Goal: Transaction & Acquisition: Purchase product/service

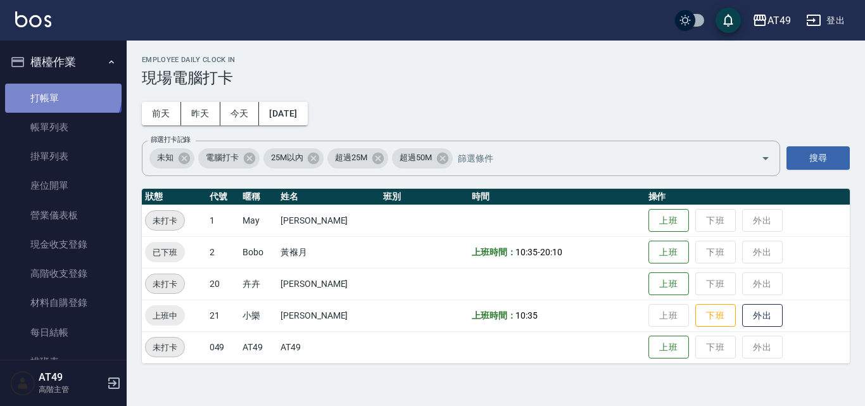
click at [61, 92] on link "打帳單" at bounding box center [63, 98] width 116 height 29
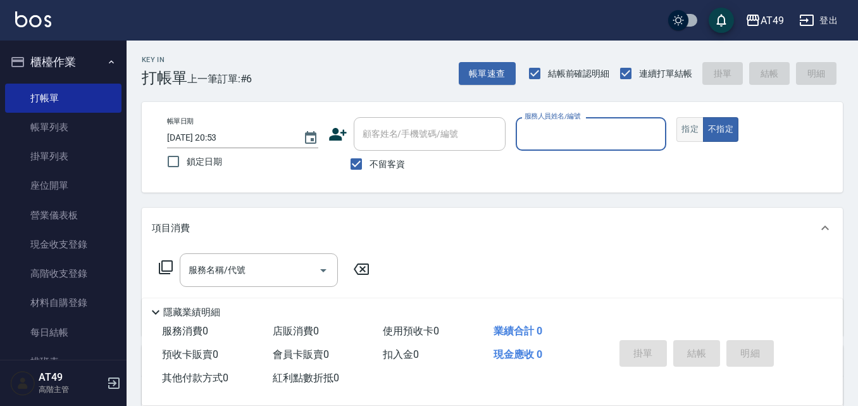
click at [689, 132] on button "指定" at bounding box center [690, 129] width 27 height 25
click at [613, 141] on input "服務人員姓名/編號" at bounding box center [592, 134] width 140 height 22
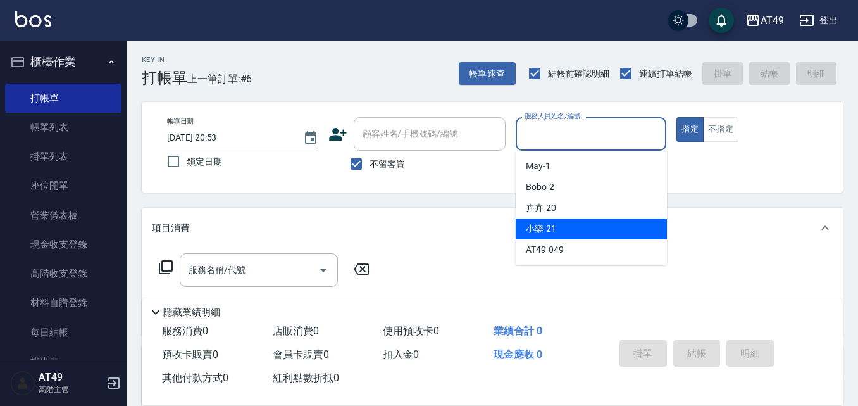
click at [542, 229] on span "小樂 -21" at bounding box center [541, 228] width 30 height 13
type input "小樂-21"
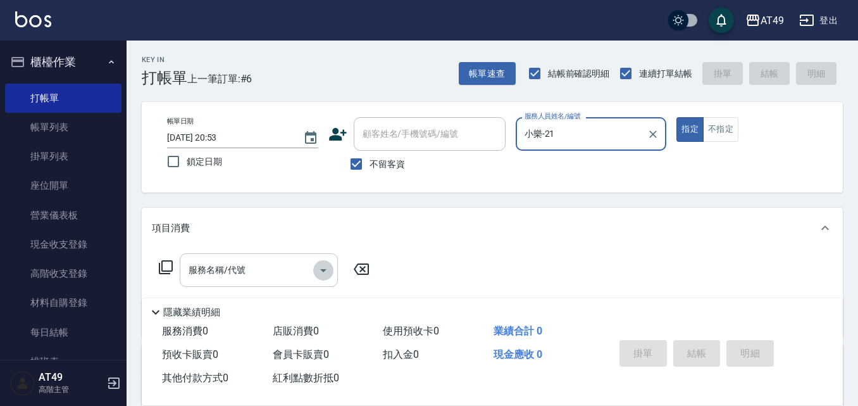
click at [320, 275] on icon "Open" at bounding box center [323, 270] width 15 height 15
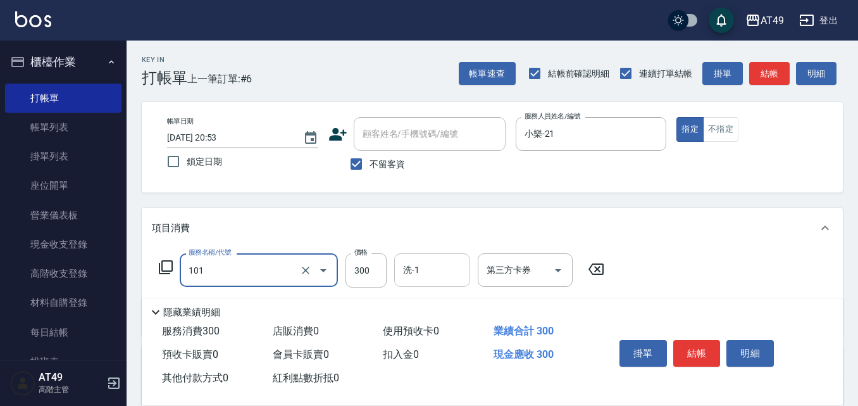
type input "一般洗髮(101)"
click at [434, 266] on input "洗-1" at bounding box center [432, 270] width 65 height 22
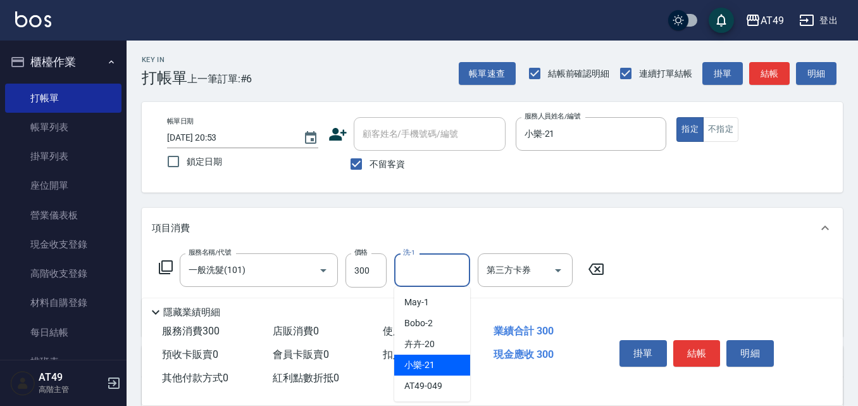
click at [434, 355] on div "小樂 -21" at bounding box center [432, 364] width 76 height 21
type input "小樂-21"
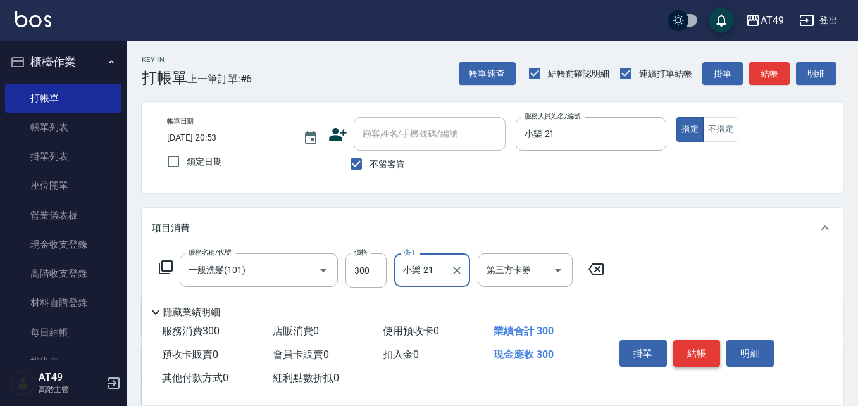
click at [698, 350] on button "結帳" at bounding box center [696, 353] width 47 height 27
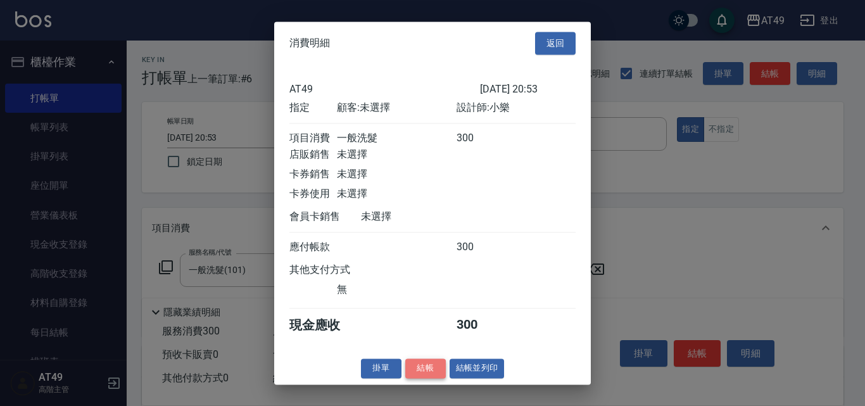
click at [427, 378] on button "結帳" at bounding box center [425, 368] width 41 height 20
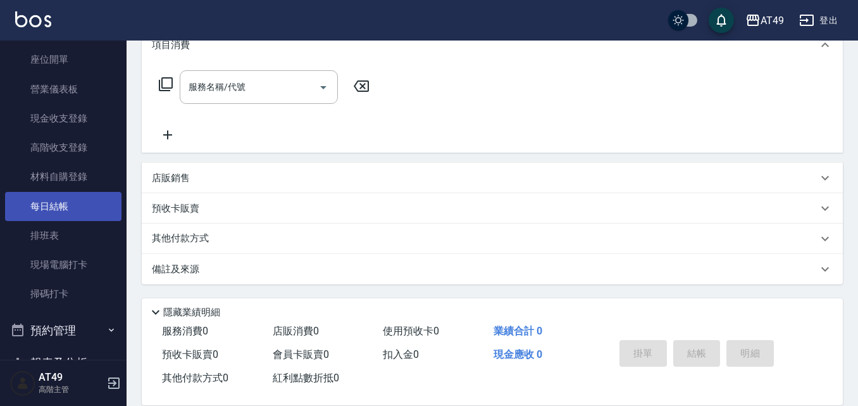
scroll to position [127, 0]
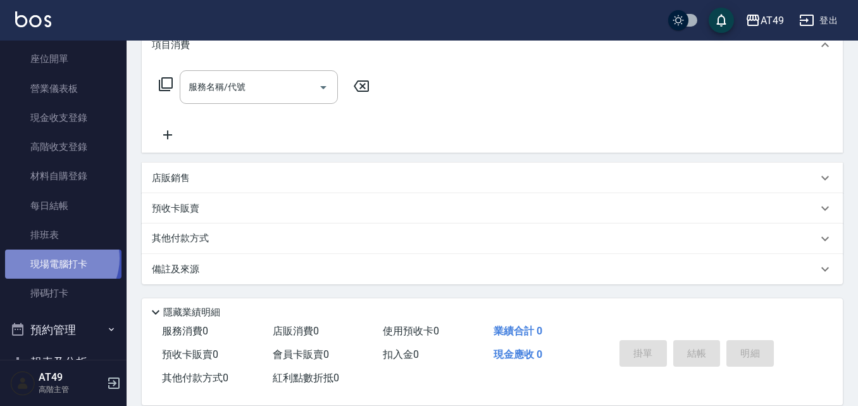
click at [58, 258] on link "現場電腦打卡" at bounding box center [63, 263] width 116 height 29
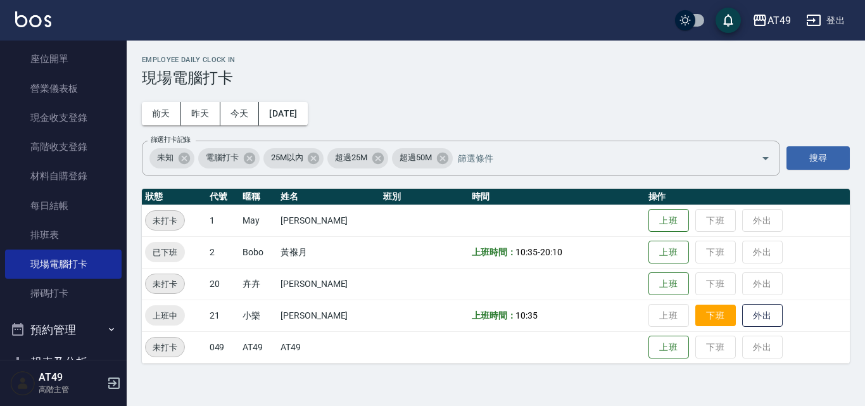
click at [715, 318] on button "下班" at bounding box center [715, 315] width 41 height 22
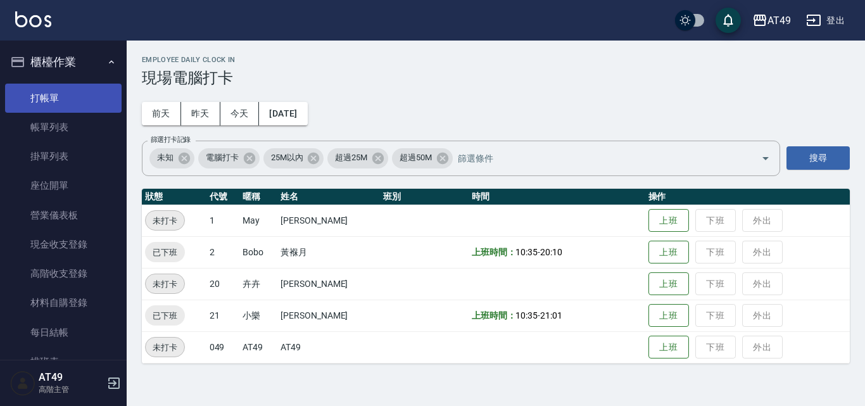
click at [69, 100] on link "打帳單" at bounding box center [63, 98] width 116 height 29
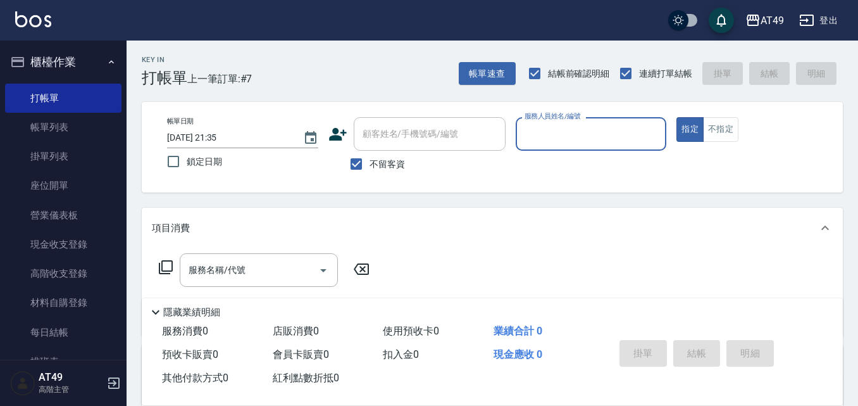
click at [560, 134] on input "服務人員姓名/編號" at bounding box center [592, 134] width 140 height 22
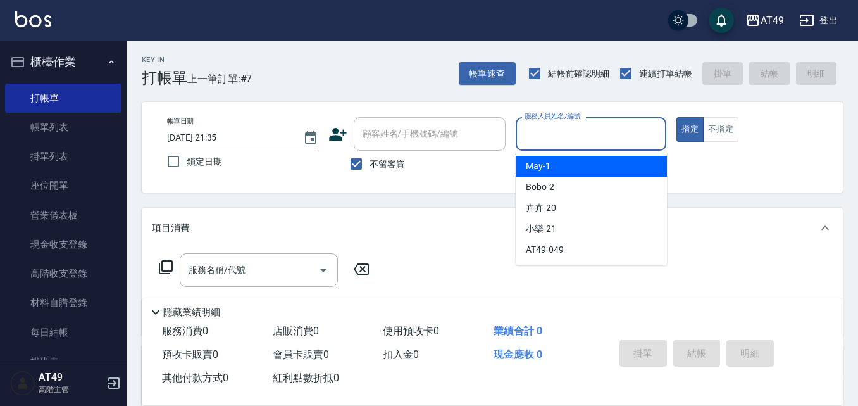
click at [563, 166] on div "May -1" at bounding box center [591, 166] width 151 height 21
type input "May-1"
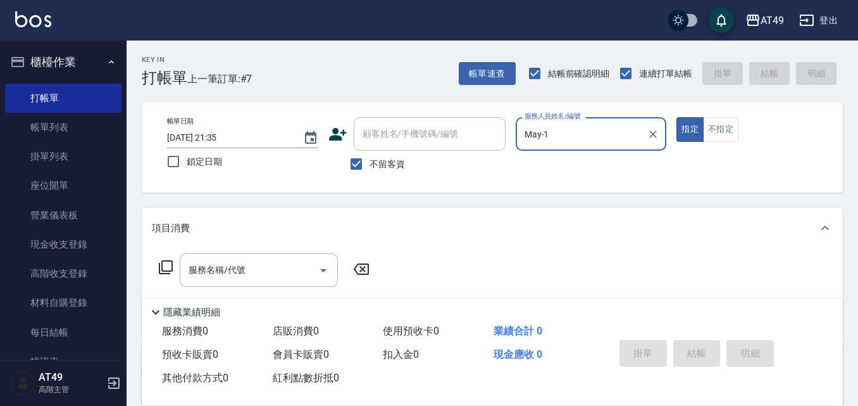
click at [163, 268] on icon at bounding box center [166, 267] width 14 height 14
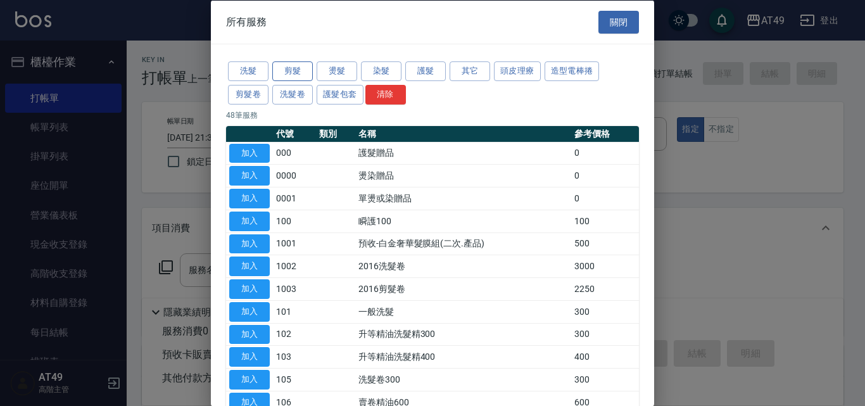
click at [298, 70] on button "剪髮" at bounding box center [292, 71] width 41 height 20
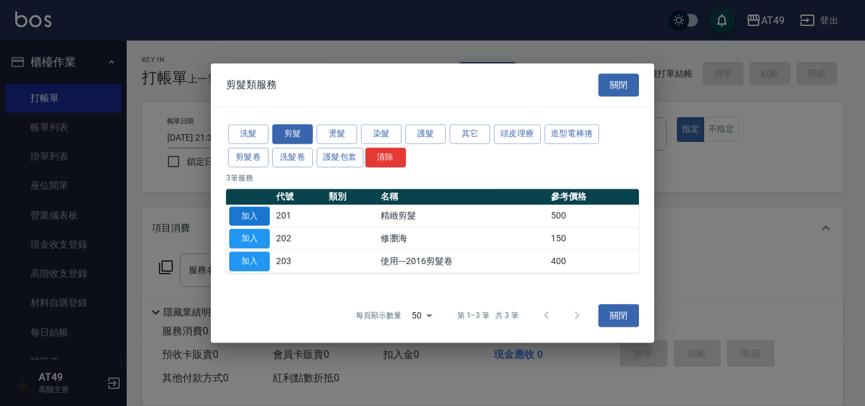
click at [260, 218] on button "加入" at bounding box center [249, 216] width 41 height 20
type input "精緻剪髮(201)"
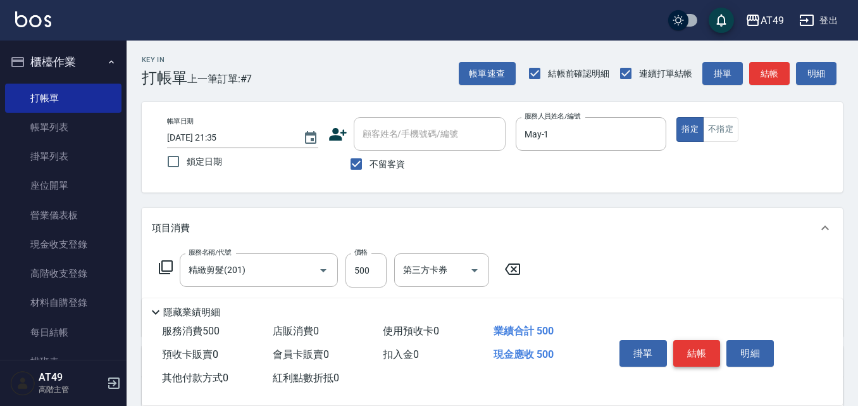
click at [694, 346] on button "結帳" at bounding box center [696, 353] width 47 height 27
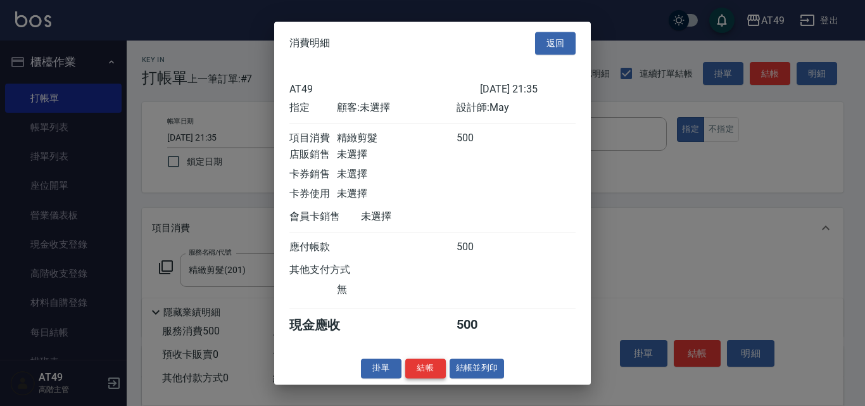
click at [432, 378] on button "結帳" at bounding box center [425, 368] width 41 height 20
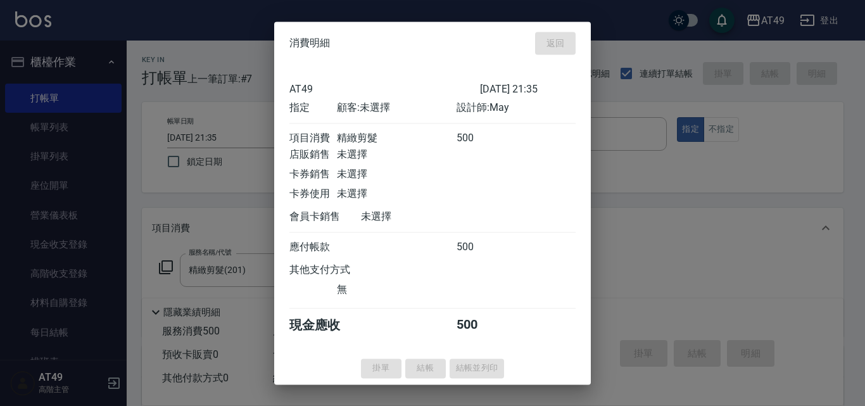
type input "[DATE] 21:36"
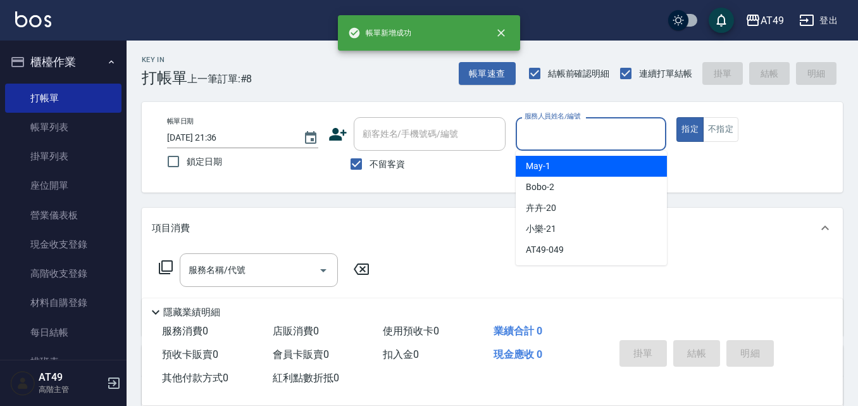
click at [545, 133] on input "服務人員姓名/編號" at bounding box center [592, 134] width 140 height 22
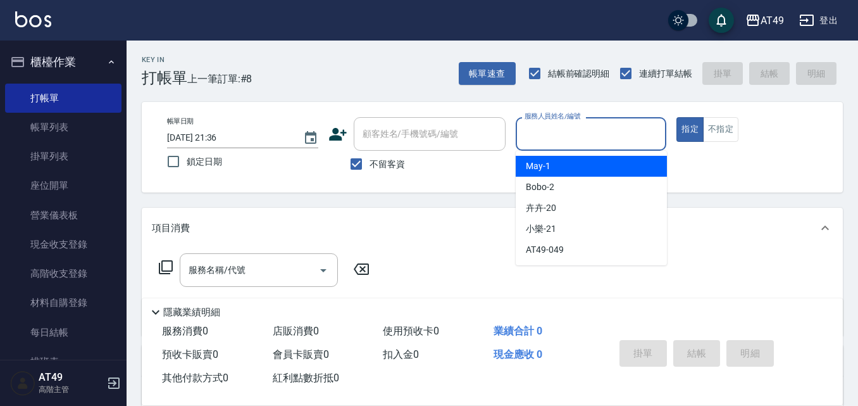
click at [549, 164] on span "May -1" at bounding box center [538, 166] width 25 height 13
type input "May-1"
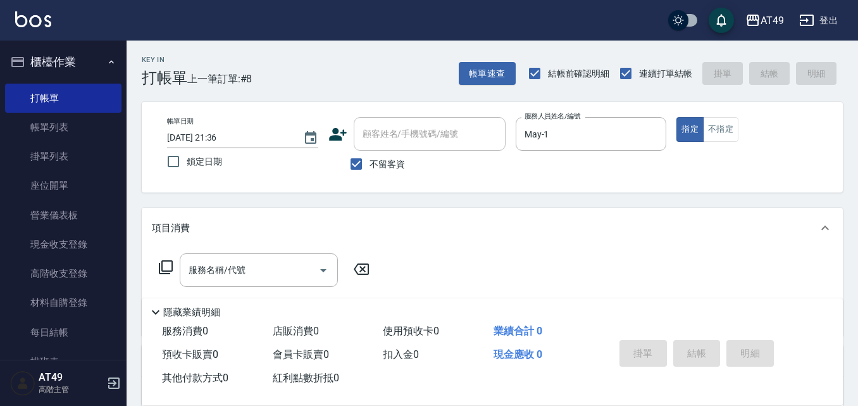
click at [163, 268] on icon at bounding box center [165, 267] width 15 height 15
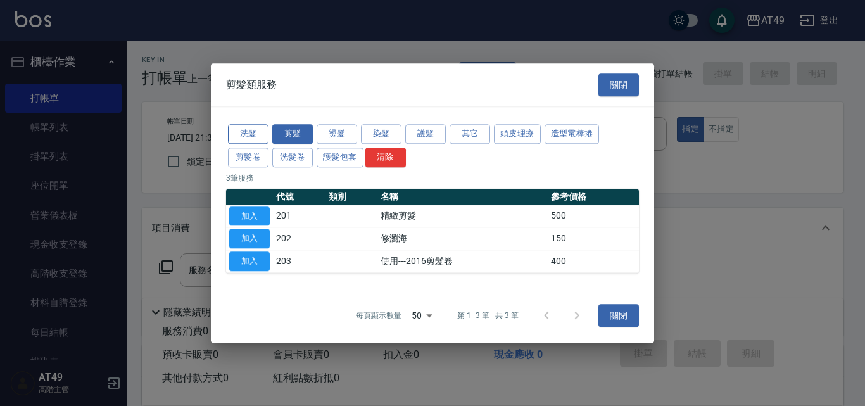
click at [261, 137] on button "洗髮" at bounding box center [248, 134] width 41 height 20
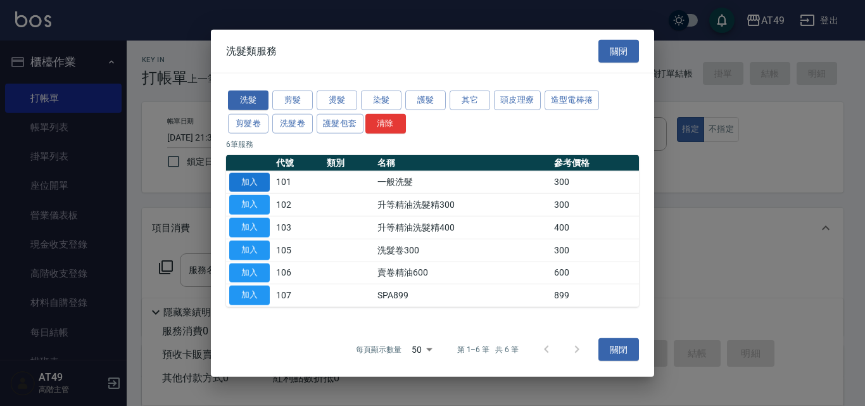
click at [265, 180] on button "加入" at bounding box center [249, 182] width 41 height 20
type input "一般洗髮(101)"
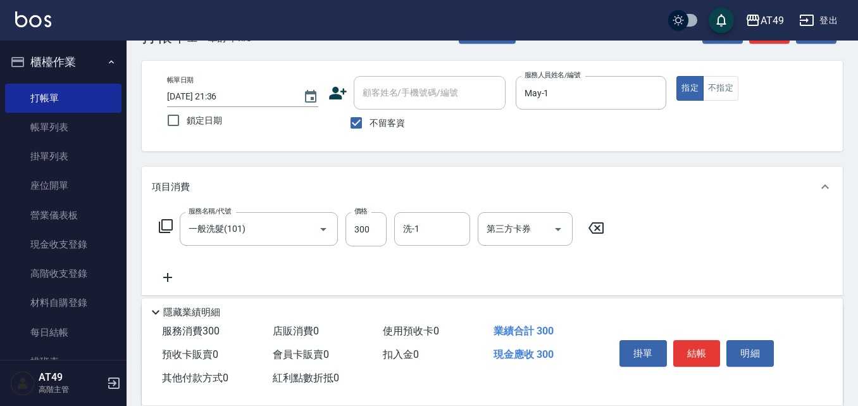
scroll to position [63, 0]
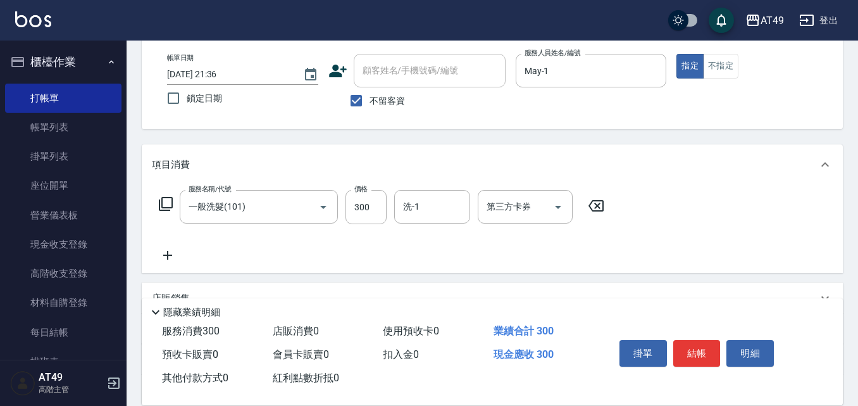
click at [168, 206] on icon at bounding box center [165, 203] width 15 height 15
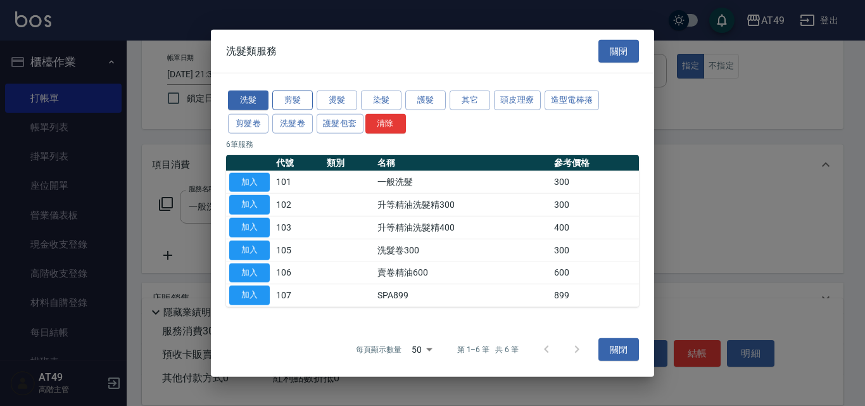
click at [290, 105] on button "剪髮" at bounding box center [292, 101] width 41 height 20
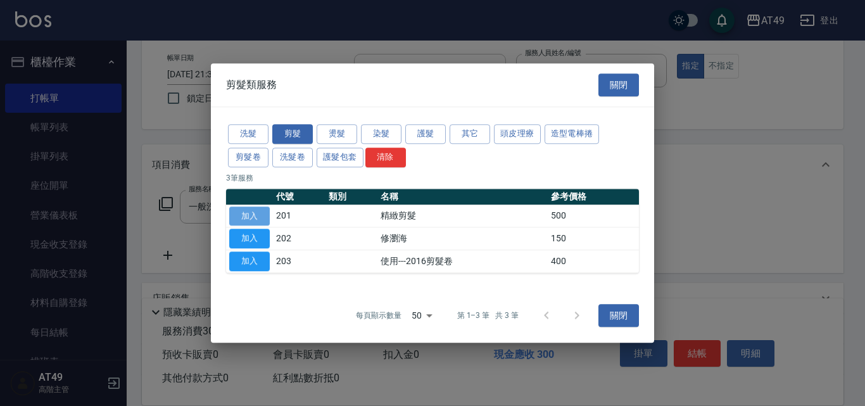
click at [251, 215] on button "加入" at bounding box center [249, 216] width 41 height 20
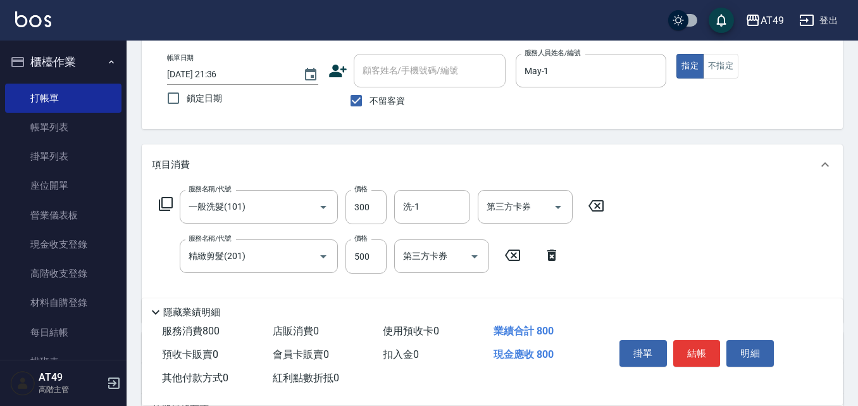
click at [161, 197] on icon at bounding box center [165, 203] width 15 height 15
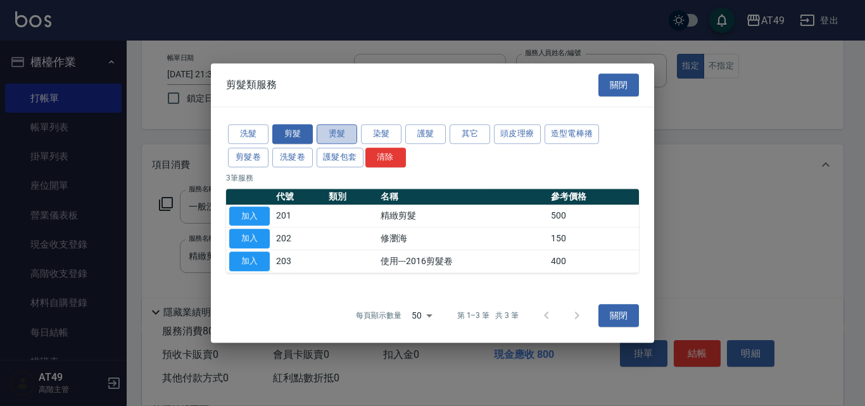
click at [346, 130] on button "燙髮" at bounding box center [336, 134] width 41 height 20
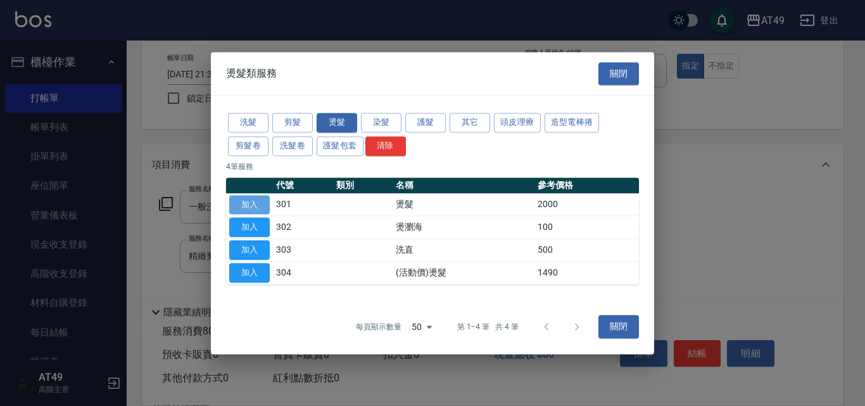
click at [253, 201] on button "加入" at bounding box center [249, 205] width 41 height 20
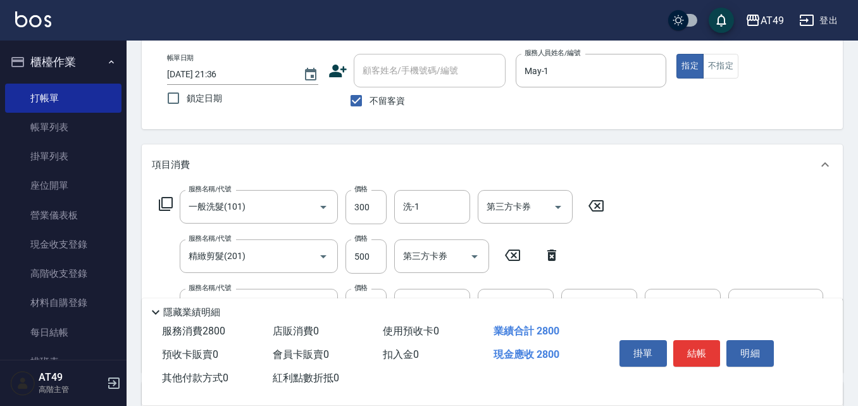
click at [165, 199] on icon at bounding box center [165, 203] width 15 height 15
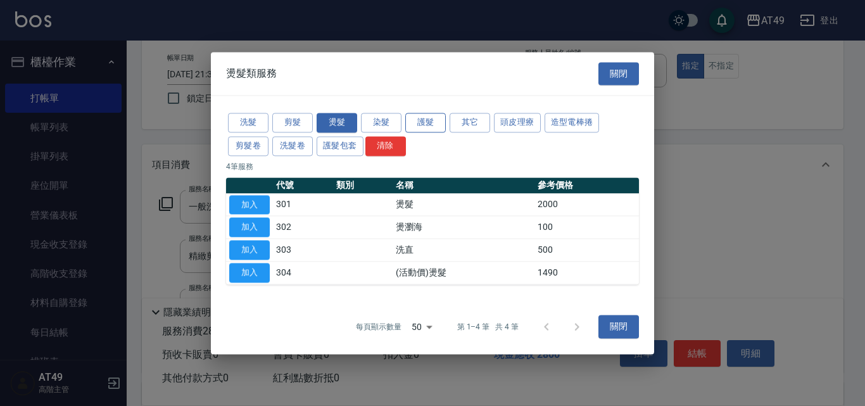
click at [427, 122] on button "護髮" at bounding box center [425, 123] width 41 height 20
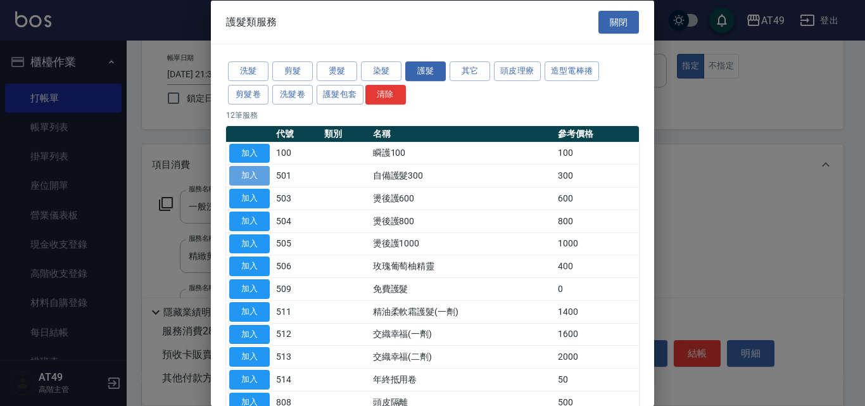
click at [260, 173] on button "加入" at bounding box center [249, 176] width 41 height 20
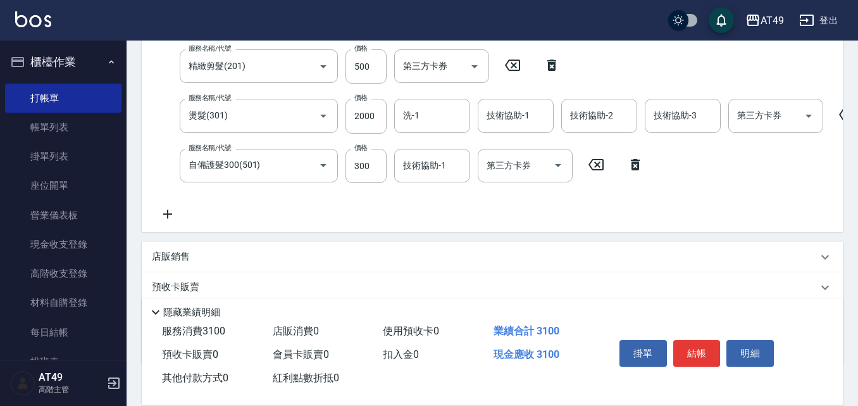
scroll to position [190, 0]
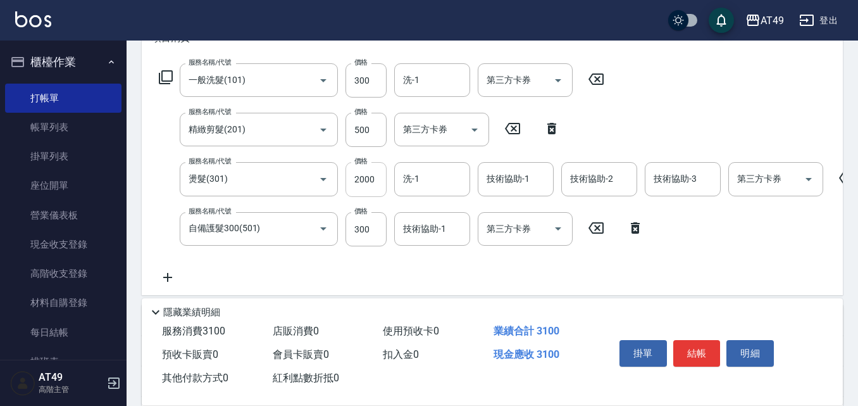
click at [361, 181] on input "2000" at bounding box center [366, 179] width 41 height 34
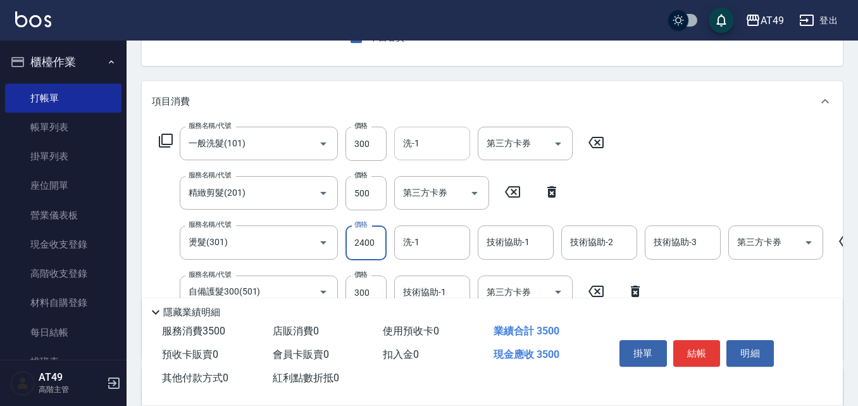
type input "2400"
click at [420, 154] on input "洗-1" at bounding box center [432, 143] width 65 height 22
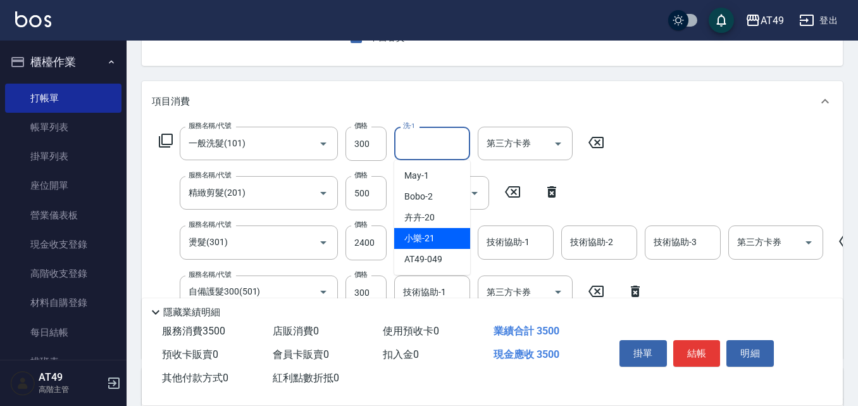
click at [448, 230] on div "小樂 -21" at bounding box center [432, 238] width 76 height 21
type input "小樂-21"
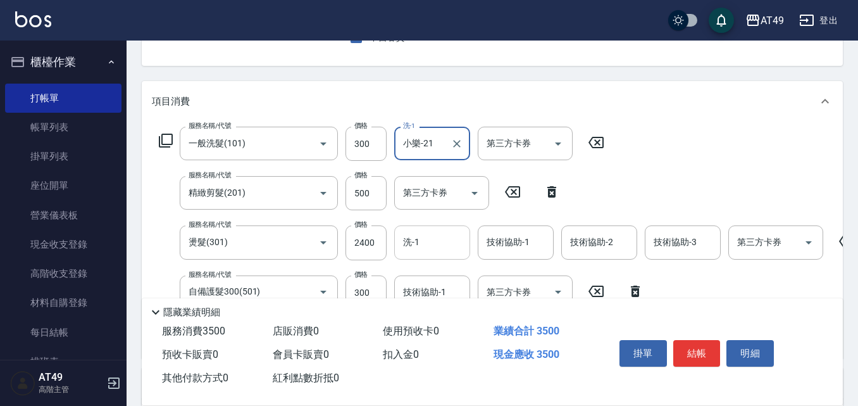
click at [434, 246] on input "洗-1" at bounding box center [432, 242] width 65 height 22
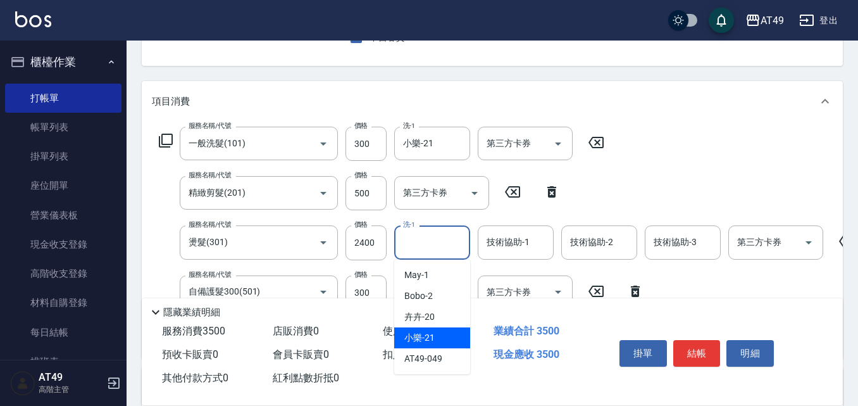
click at [431, 333] on span "小樂 -21" at bounding box center [419, 337] width 30 height 13
type input "小樂-21"
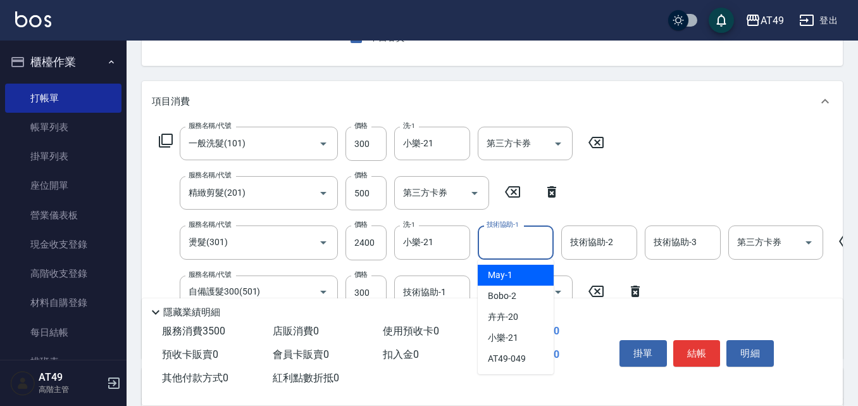
click at [502, 247] on input "技術協助-1" at bounding box center [516, 242] width 65 height 22
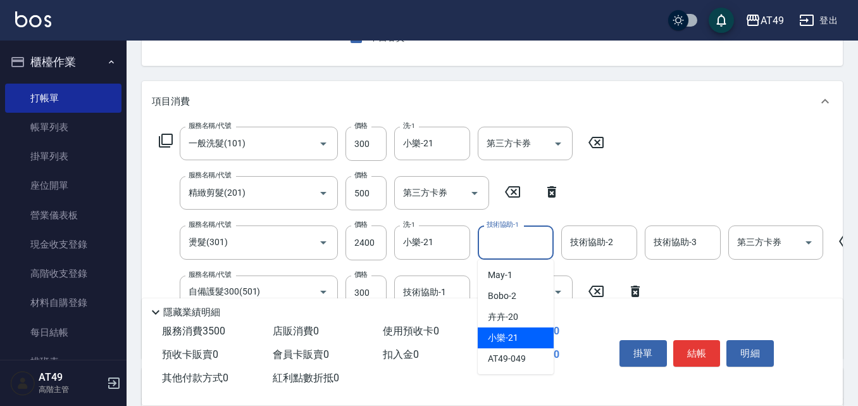
click at [527, 330] on div "小樂 -21" at bounding box center [516, 337] width 76 height 21
type input "小樂-21"
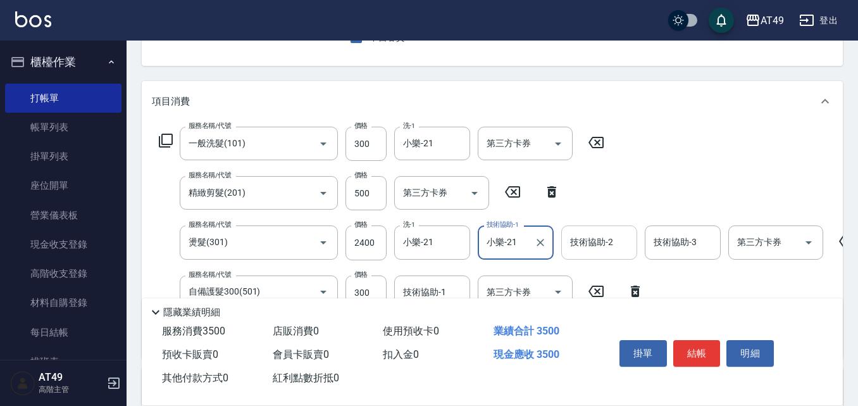
click at [604, 253] on input "技術協助-2" at bounding box center [599, 242] width 65 height 22
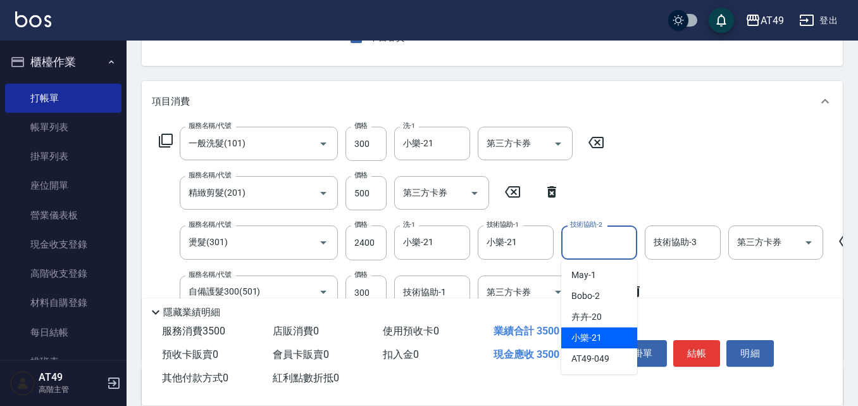
click at [608, 335] on div "小樂 -21" at bounding box center [599, 337] width 76 height 21
type input "小樂-21"
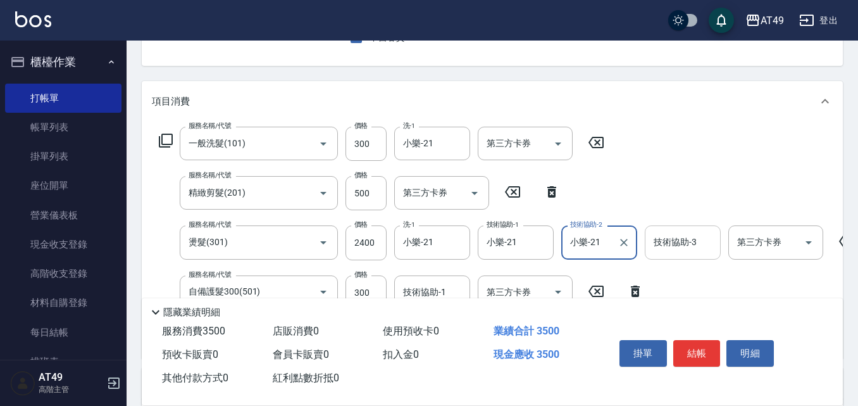
click at [682, 249] on input "技術協助-3" at bounding box center [683, 242] width 65 height 22
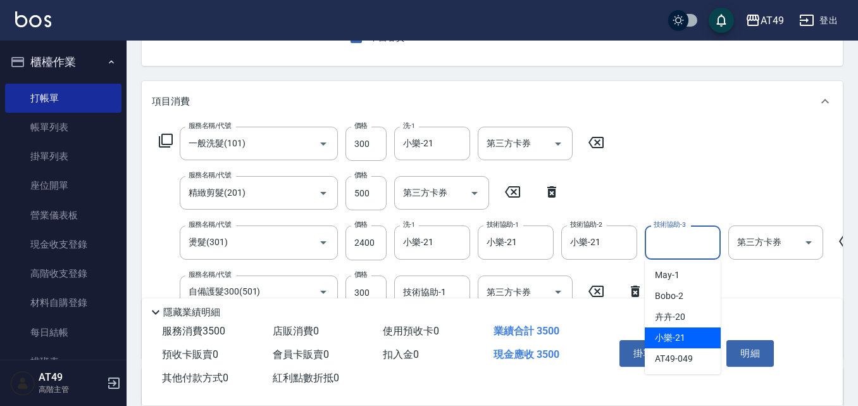
click at [701, 335] on div "小樂 -21" at bounding box center [683, 337] width 76 height 21
type input "小樂-21"
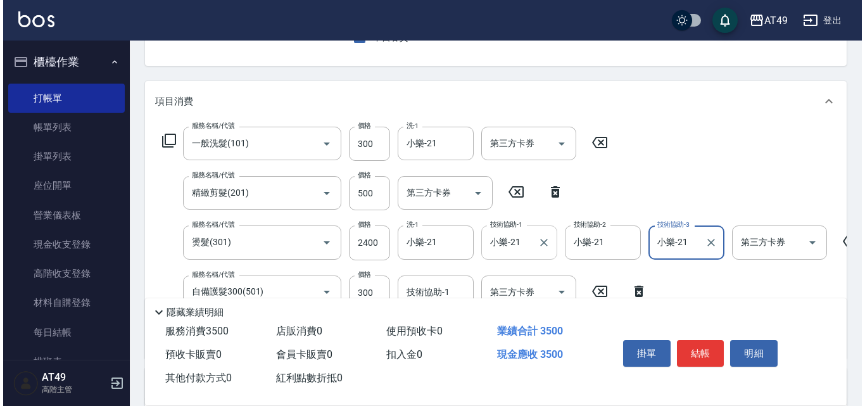
scroll to position [190, 0]
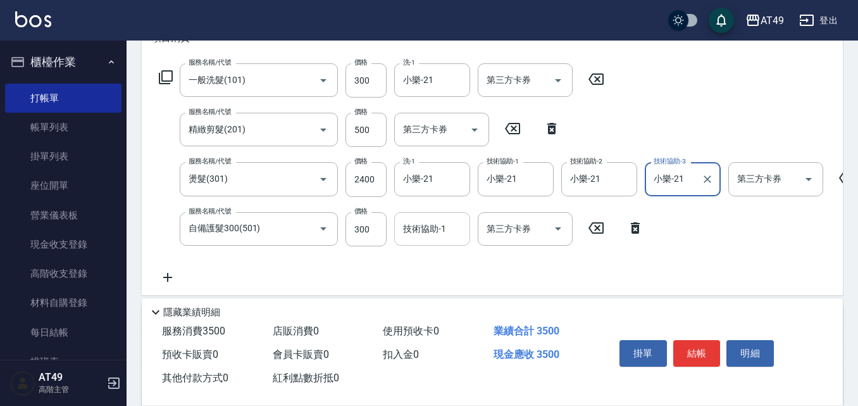
click at [410, 221] on div "技術協助-1 技術協助-1" at bounding box center [432, 229] width 76 height 34
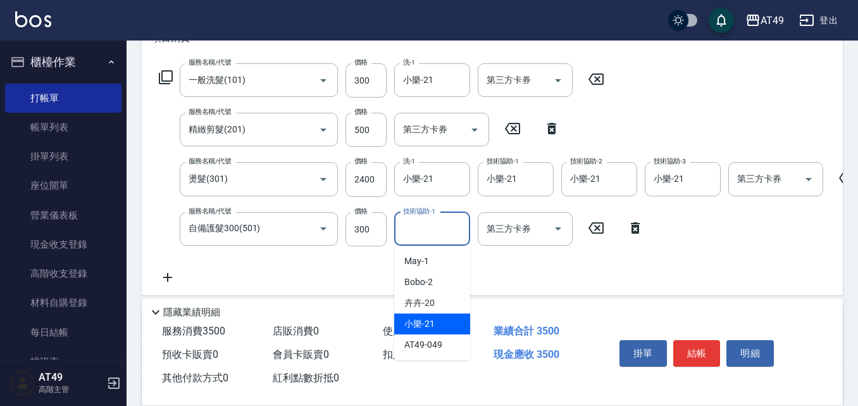
click at [460, 320] on div "小樂 -21" at bounding box center [432, 323] width 76 height 21
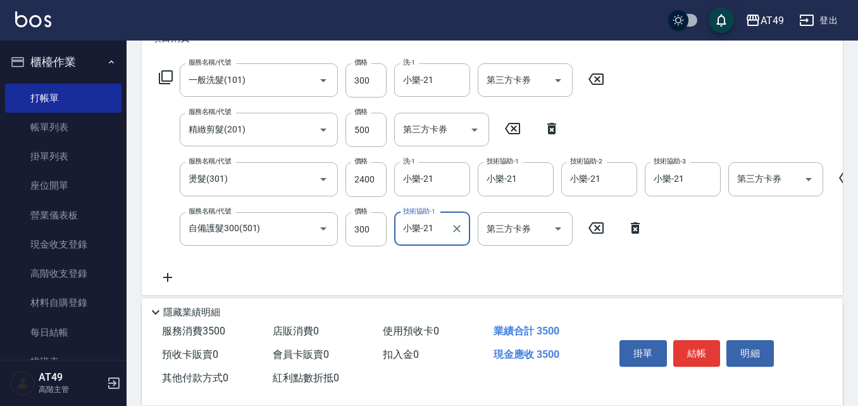
type input "小樂-21"
click at [710, 351] on button "結帳" at bounding box center [696, 353] width 47 height 27
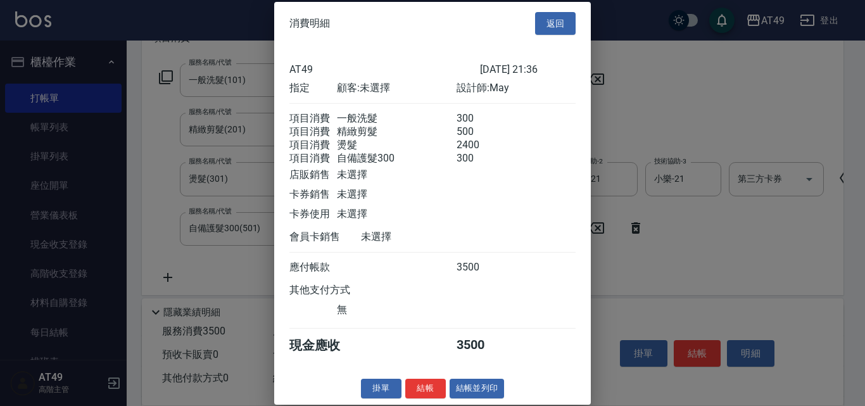
scroll to position [21, 0]
click at [427, 388] on button "結帳" at bounding box center [425, 389] width 41 height 20
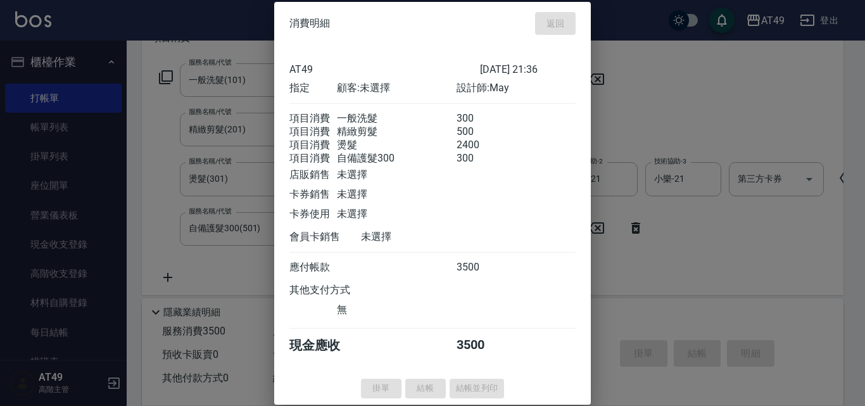
type input "[DATE] 22:14"
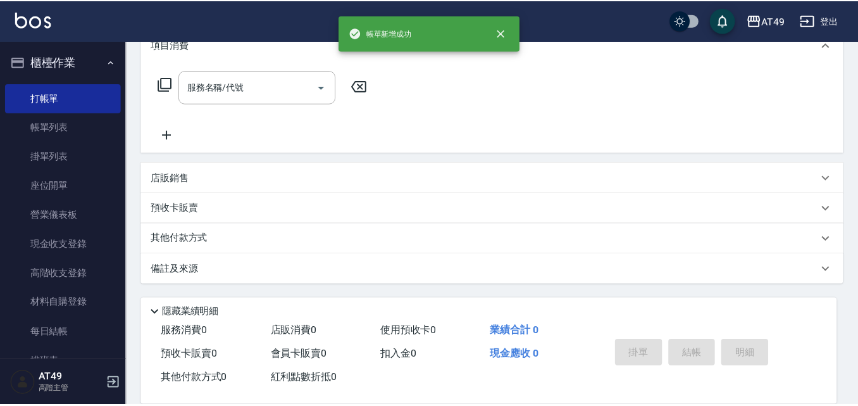
scroll to position [0, 0]
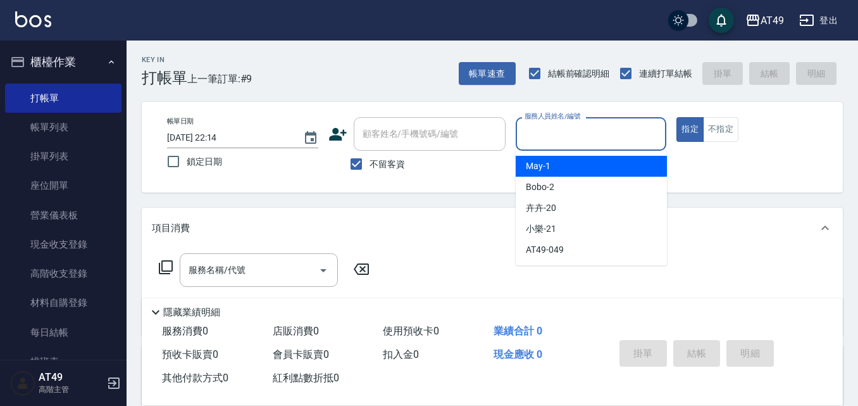
click at [528, 128] on input "服務人員姓名/編號" at bounding box center [592, 134] width 140 height 22
click at [541, 168] on span "May -1" at bounding box center [538, 166] width 25 height 13
type input "May-1"
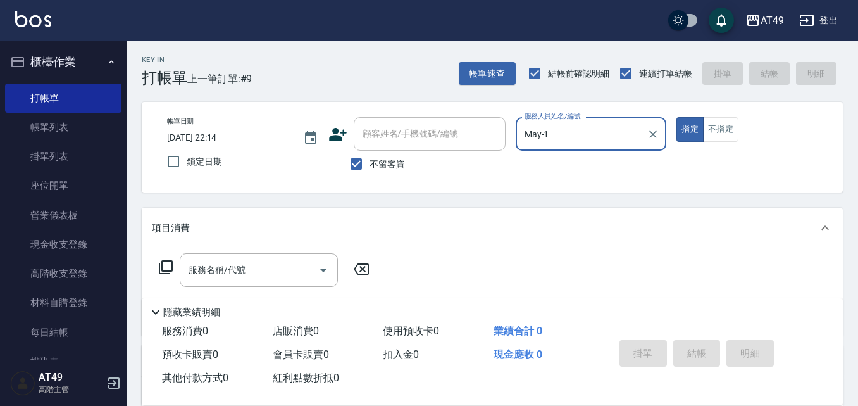
click at [171, 265] on icon at bounding box center [165, 267] width 15 height 15
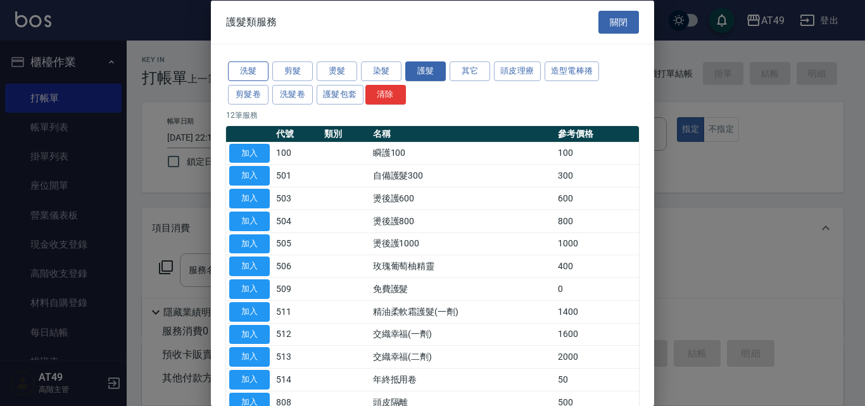
click at [256, 72] on button "洗髮" at bounding box center [248, 71] width 41 height 20
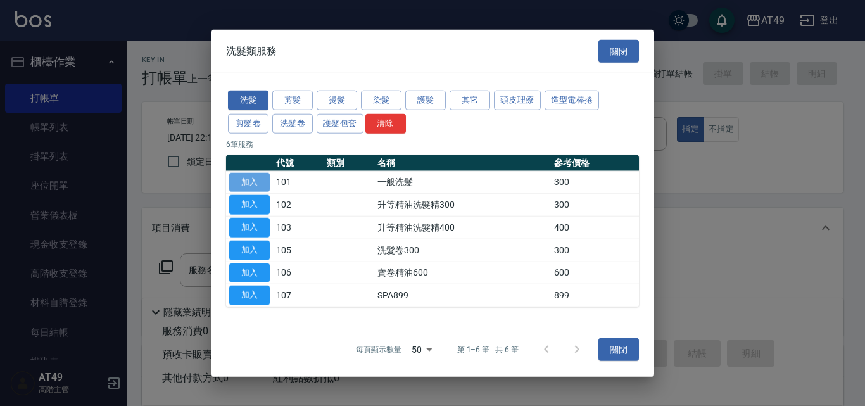
click at [255, 184] on button "加入" at bounding box center [249, 182] width 41 height 20
type input "一般洗髮(101)"
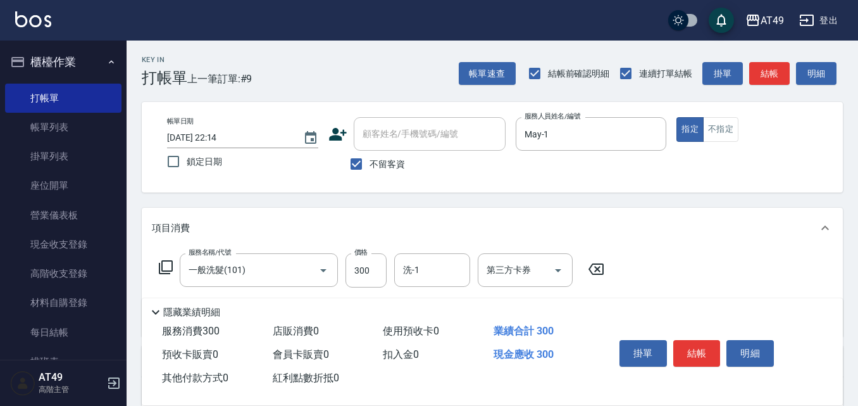
click at [161, 271] on icon at bounding box center [165, 267] width 15 height 15
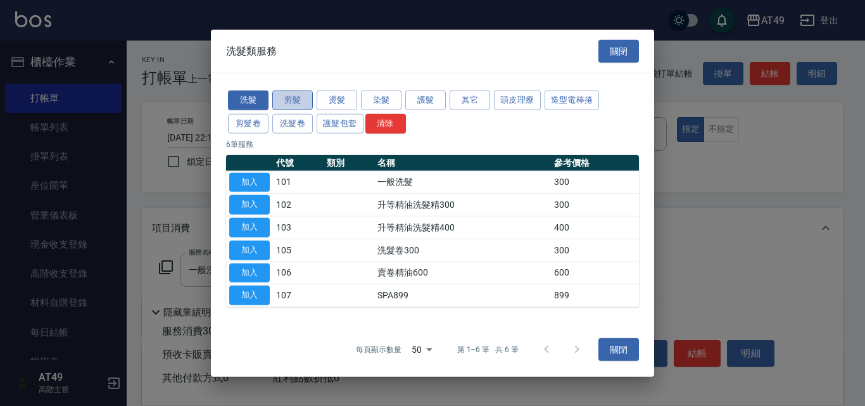
click at [284, 103] on button "剪髮" at bounding box center [292, 101] width 41 height 20
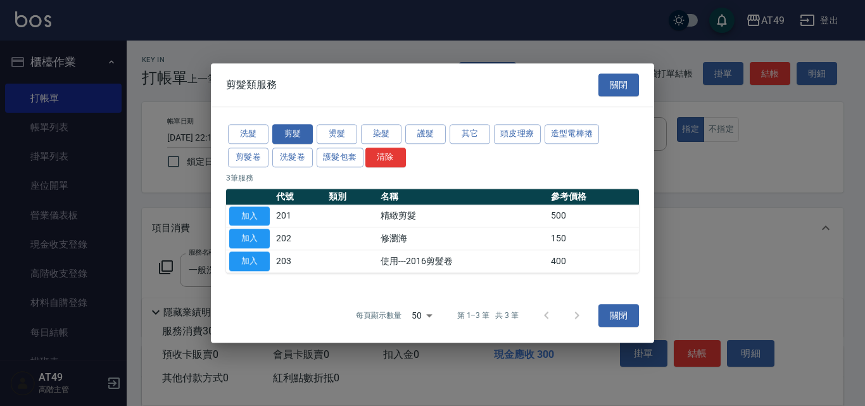
click at [249, 213] on button "加入" at bounding box center [249, 216] width 41 height 20
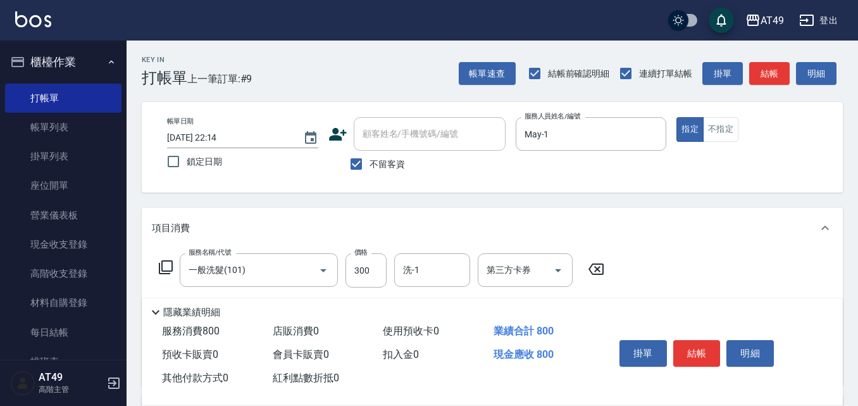
click at [169, 264] on icon at bounding box center [165, 267] width 15 height 15
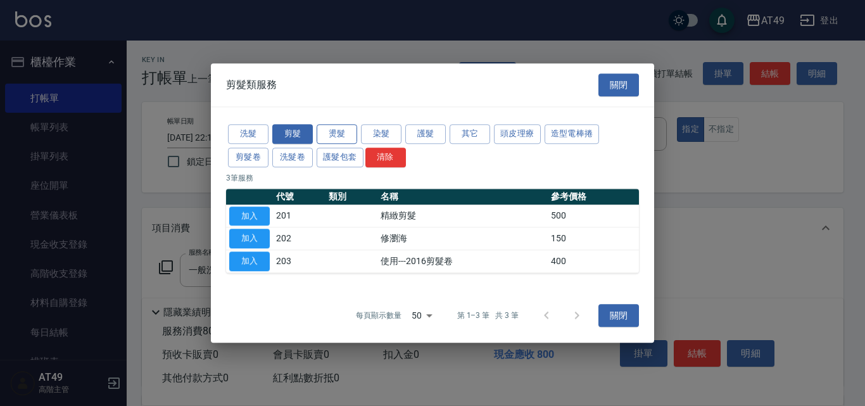
click at [346, 135] on button "燙髮" at bounding box center [336, 134] width 41 height 20
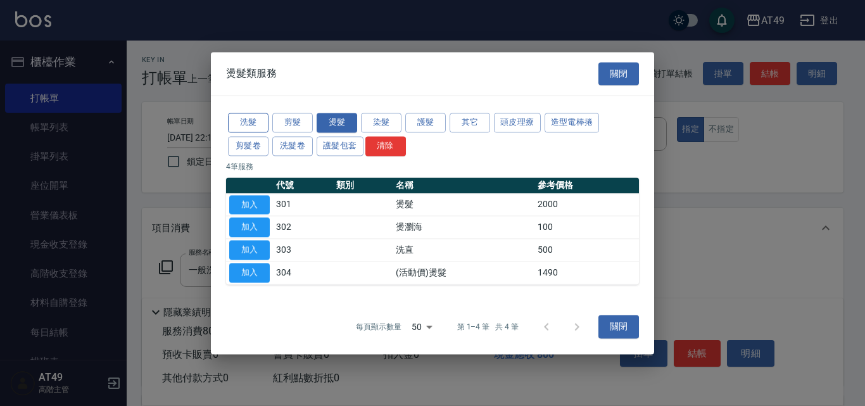
click at [252, 125] on button "洗髮" at bounding box center [248, 123] width 41 height 20
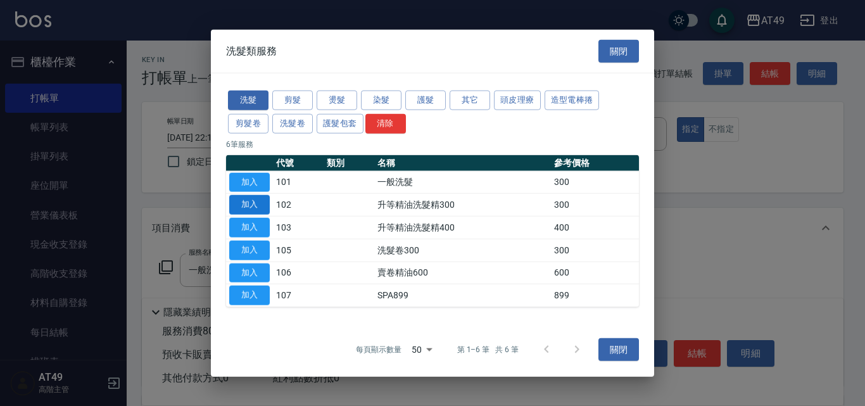
click at [237, 204] on button "加入" at bounding box center [249, 205] width 41 height 20
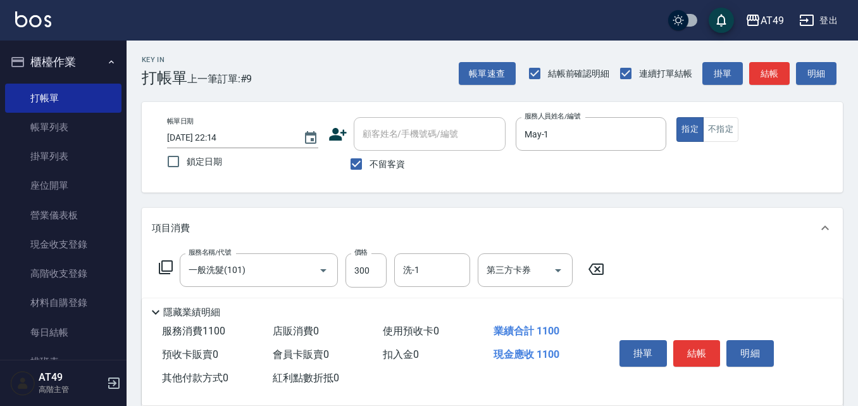
click at [161, 267] on icon at bounding box center [165, 267] width 15 height 15
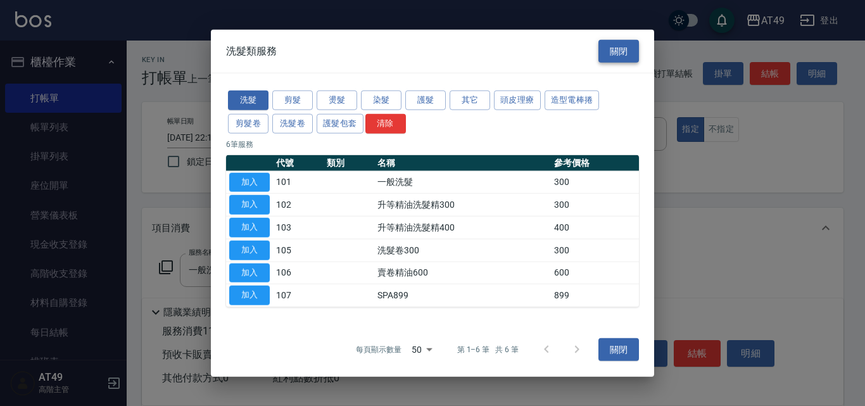
click at [611, 54] on button "關閉" at bounding box center [618, 50] width 41 height 23
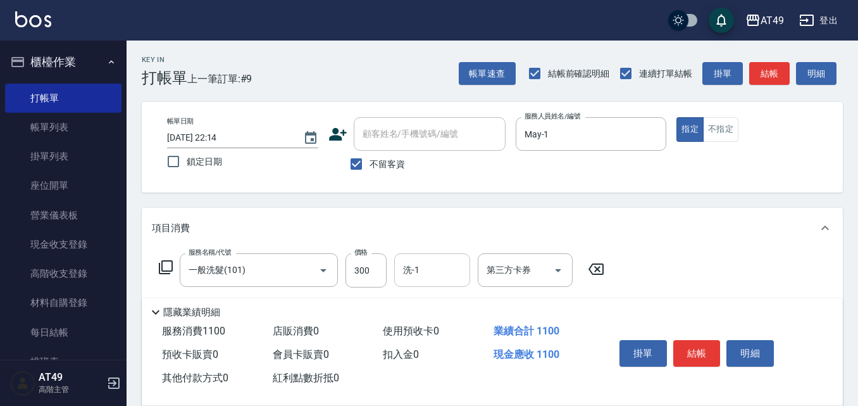
click at [410, 266] on div "洗-1 洗-1" at bounding box center [432, 270] width 76 height 34
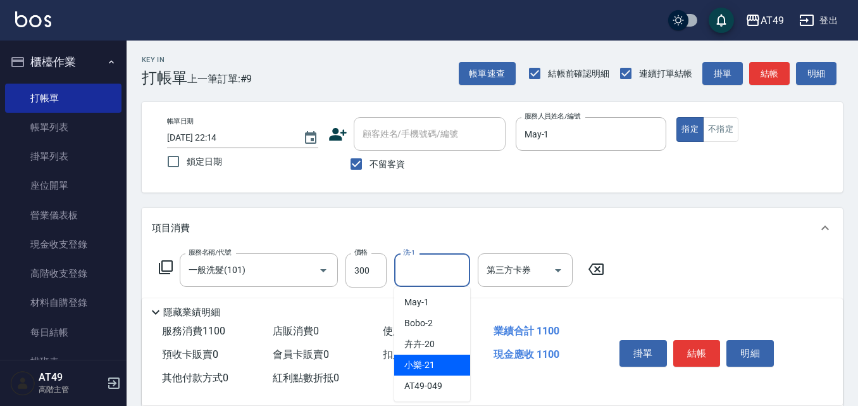
click at [442, 363] on div "小樂 -21" at bounding box center [432, 364] width 76 height 21
type input "小樂-21"
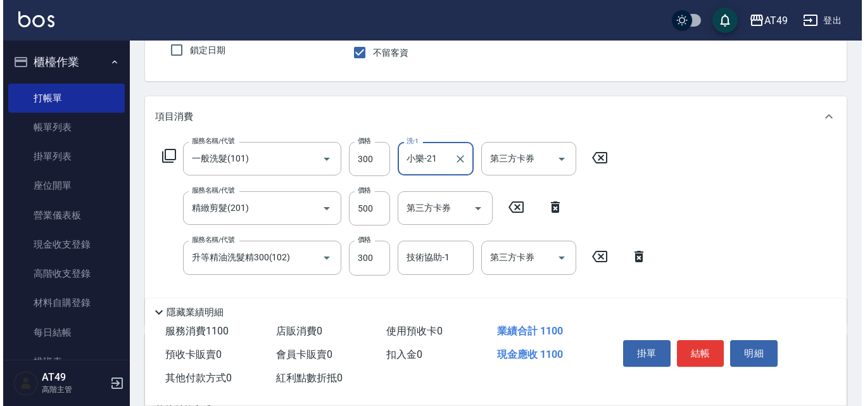
scroll to position [190, 0]
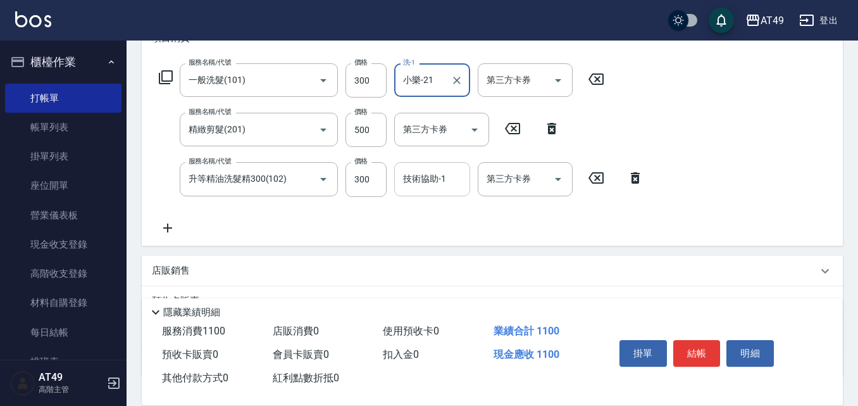
click at [414, 172] on input "技術協助-1" at bounding box center [432, 179] width 65 height 22
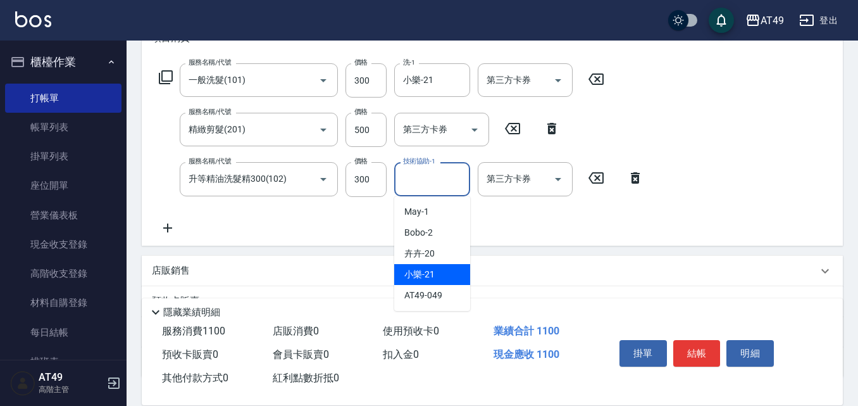
click at [442, 270] on div "小樂 -21" at bounding box center [432, 274] width 76 height 21
type input "小樂-21"
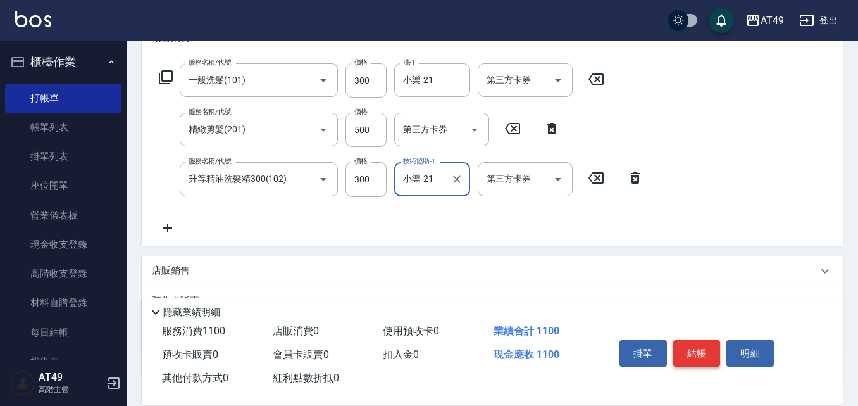
click at [703, 353] on button "結帳" at bounding box center [696, 353] width 47 height 27
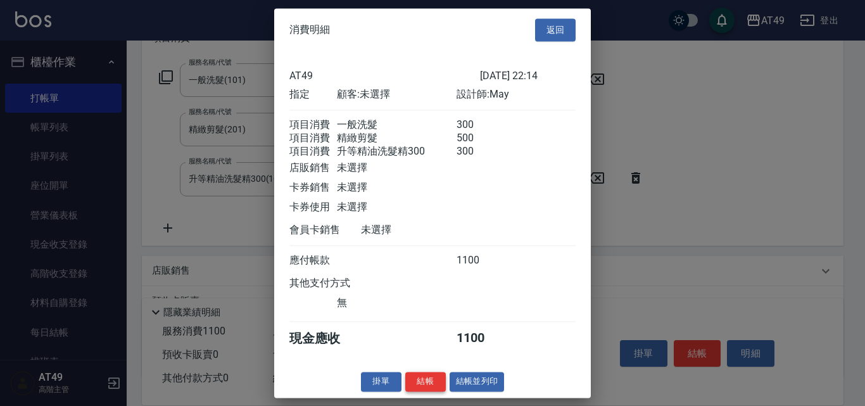
scroll to position [6, 0]
click at [418, 391] on button "結帳" at bounding box center [425, 382] width 41 height 20
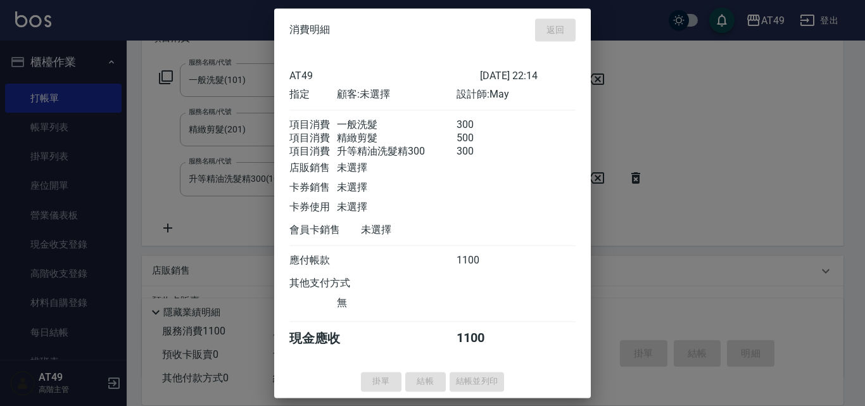
type input "[DATE] 22:17"
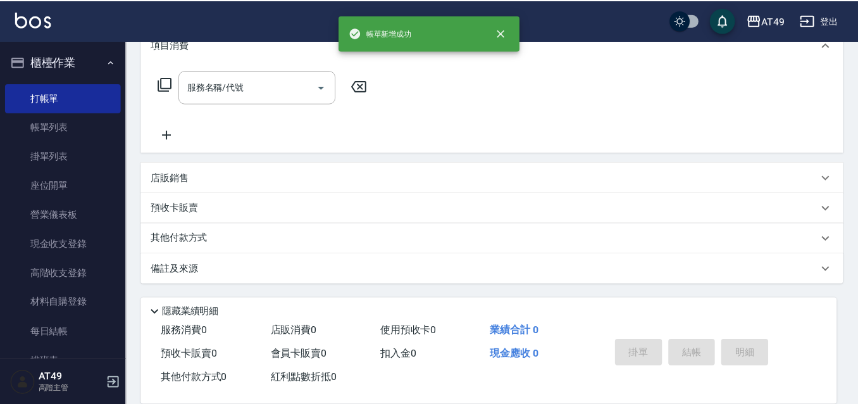
scroll to position [0, 0]
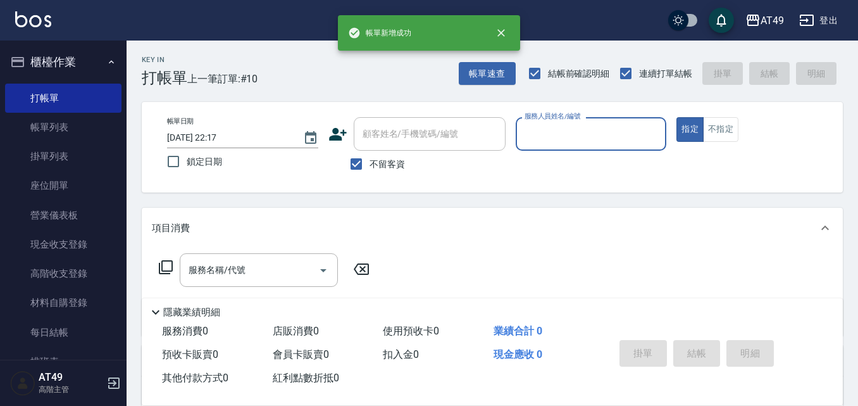
click at [549, 135] on input "服務人員姓名/編號" at bounding box center [592, 134] width 140 height 22
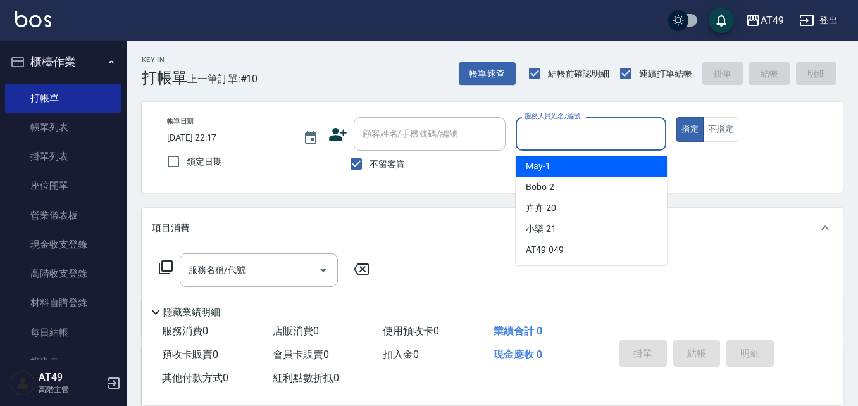
click at [556, 168] on div "May -1" at bounding box center [591, 166] width 151 height 21
type input "May-1"
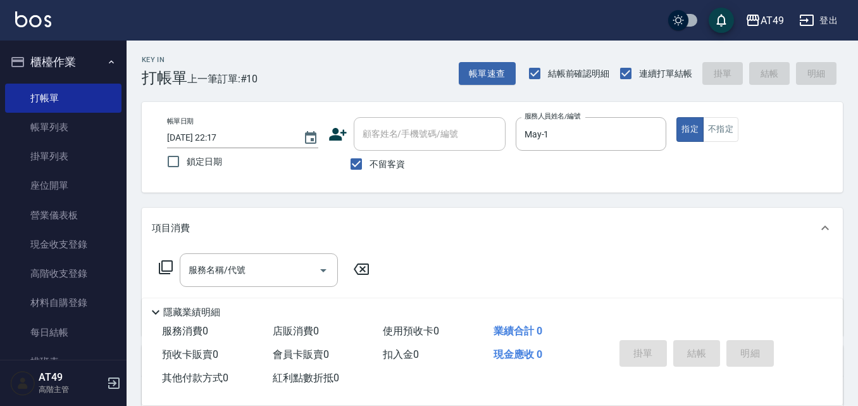
click at [167, 268] on icon at bounding box center [165, 267] width 15 height 15
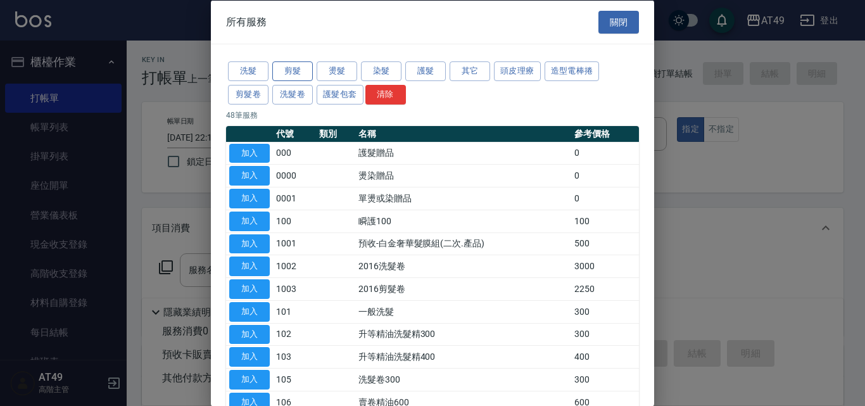
click at [298, 70] on button "剪髮" at bounding box center [292, 71] width 41 height 20
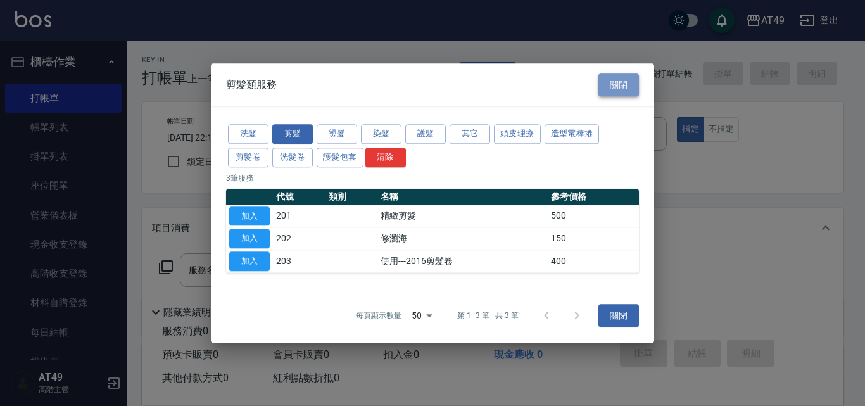
click at [630, 86] on button "關閉" at bounding box center [618, 84] width 41 height 23
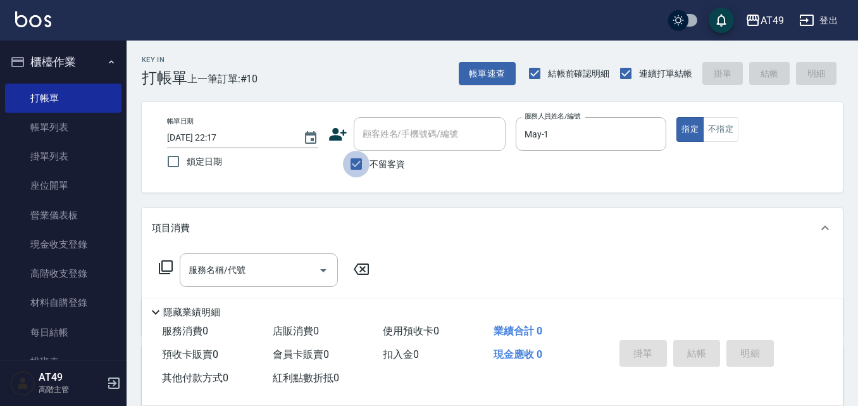
click at [358, 163] on input "不留客資" at bounding box center [356, 164] width 27 height 27
checkbox input "false"
click at [394, 145] on input "顧客姓名/手機號碼/編號" at bounding box center [421, 134] width 122 height 22
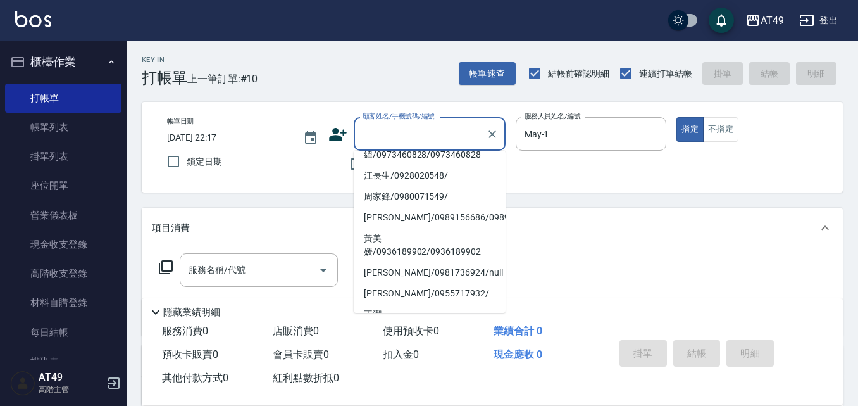
scroll to position [316, 0]
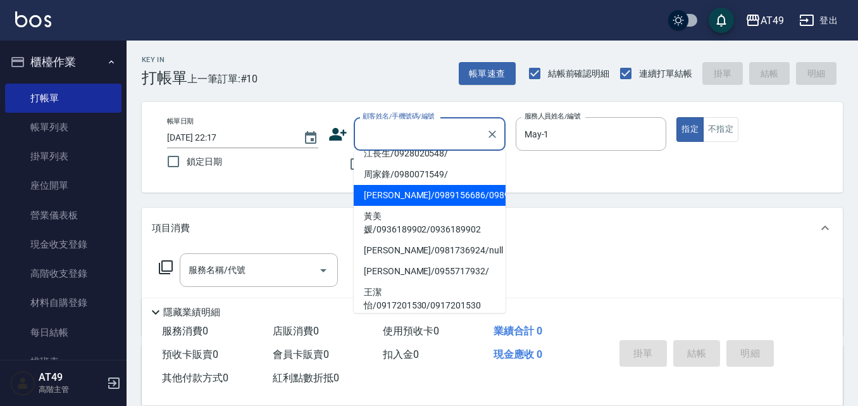
click at [401, 206] on li "[PERSON_NAME]/0989156686/0989156686" at bounding box center [430, 195] width 152 height 21
type input "[PERSON_NAME]/0989156686/0989156686"
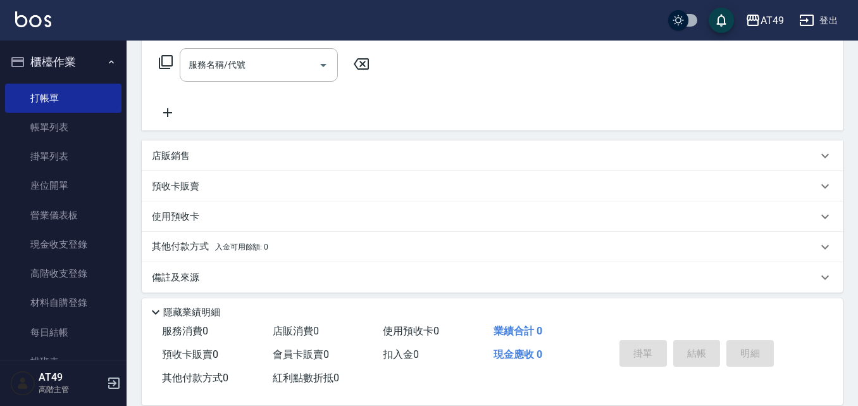
scroll to position [213, 0]
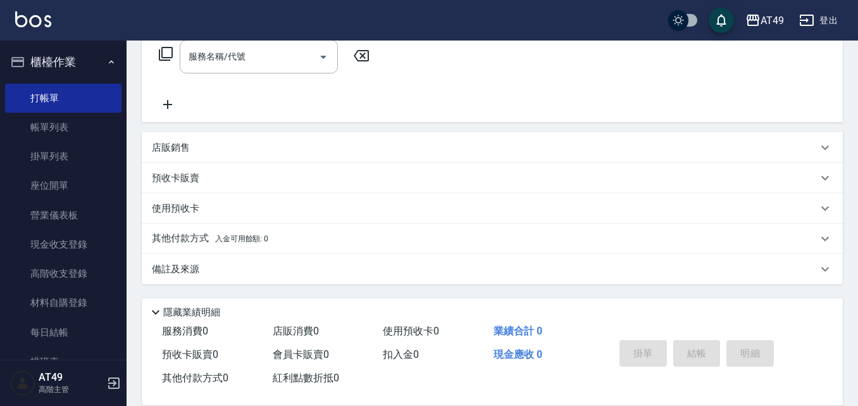
click at [181, 179] on p "預收卡販賣" at bounding box center [175, 178] width 47 height 13
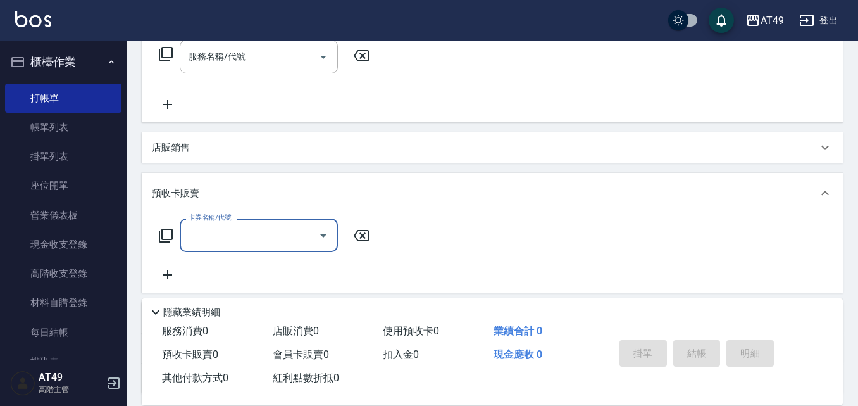
scroll to position [0, 0]
click at [325, 244] on button "Open" at bounding box center [323, 235] width 20 height 20
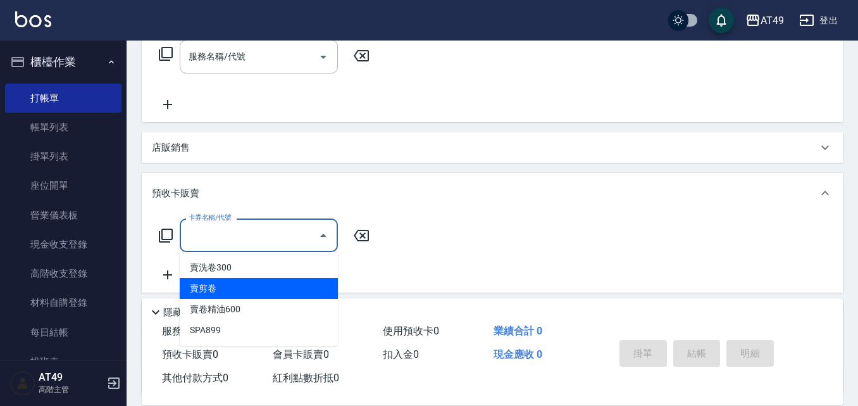
click at [298, 286] on span "賣剪卷" at bounding box center [259, 288] width 158 height 21
type input "賣剪卷(1003)"
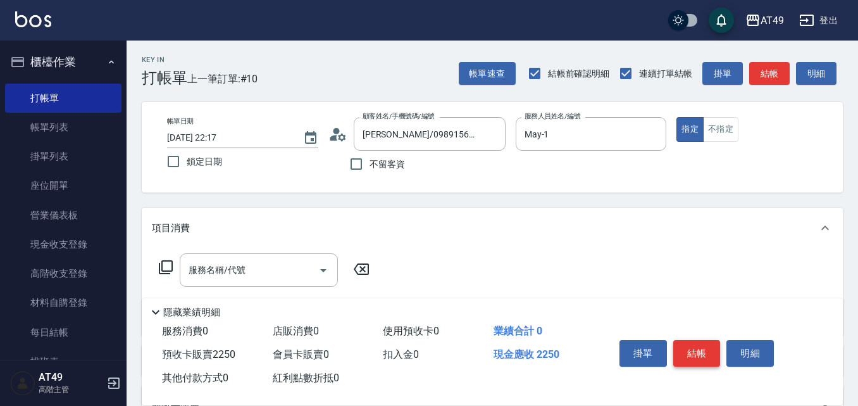
click at [696, 340] on button "結帳" at bounding box center [696, 353] width 47 height 27
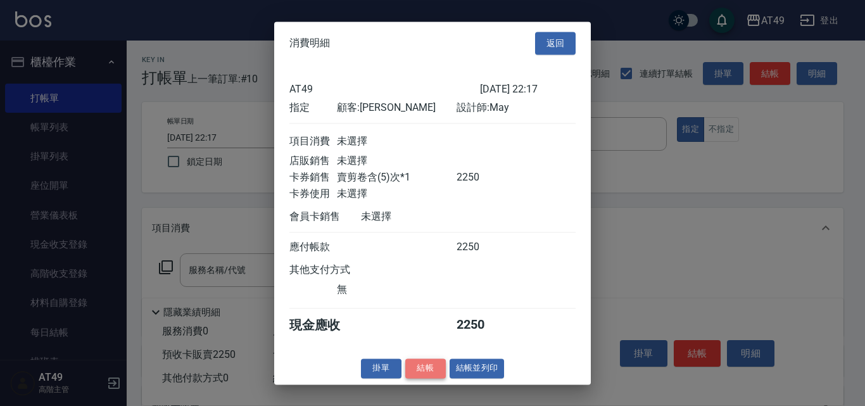
click at [434, 375] on button "結帳" at bounding box center [425, 368] width 41 height 20
type input "[DATE] 22:18"
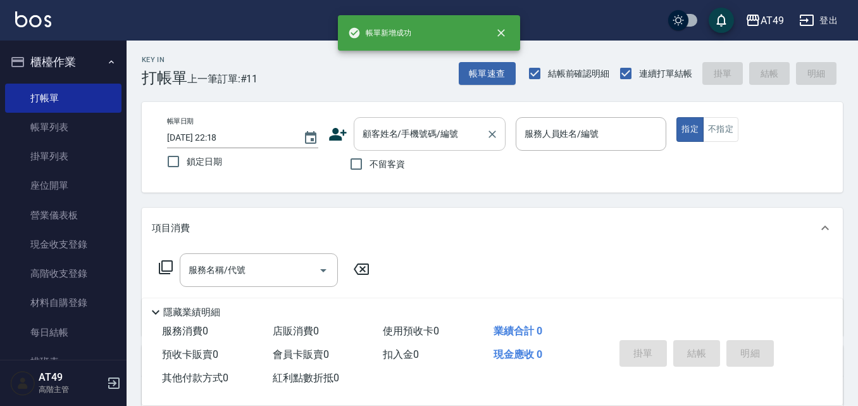
click at [415, 134] on input "顧客姓名/手機號碼/編號" at bounding box center [421, 134] width 122 height 22
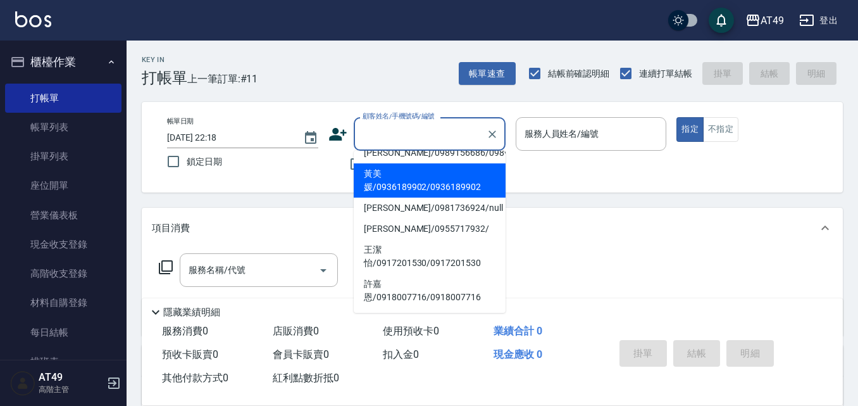
scroll to position [349, 0]
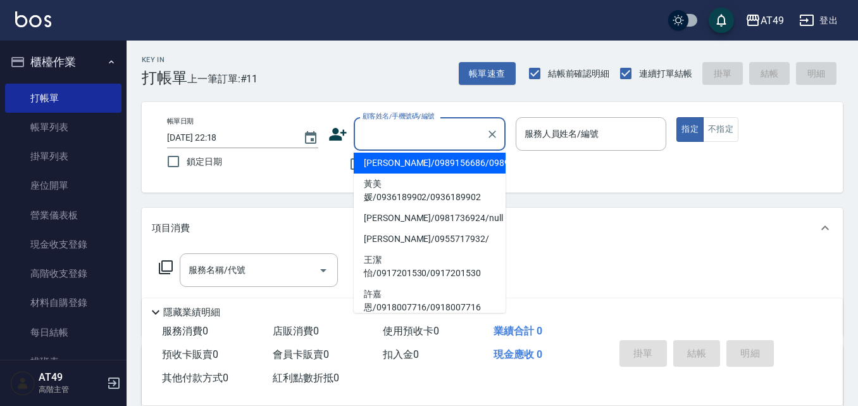
click at [403, 173] on li "[PERSON_NAME]/0989156686/0989156686" at bounding box center [430, 163] width 152 height 21
type input "[PERSON_NAME]/0989156686/0989156686"
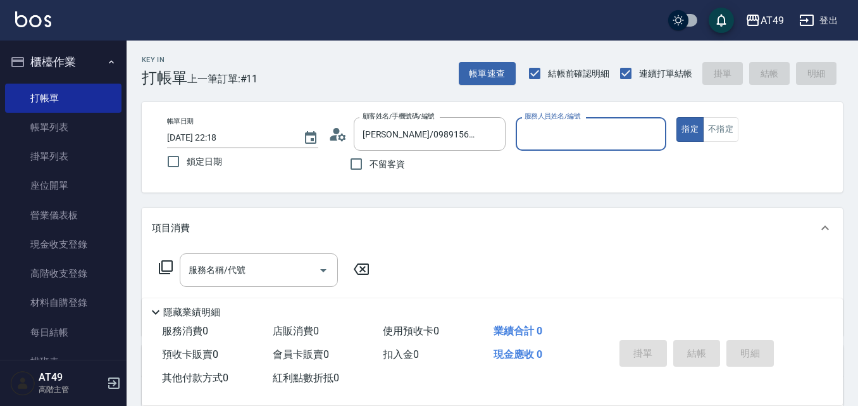
type input "May-1"
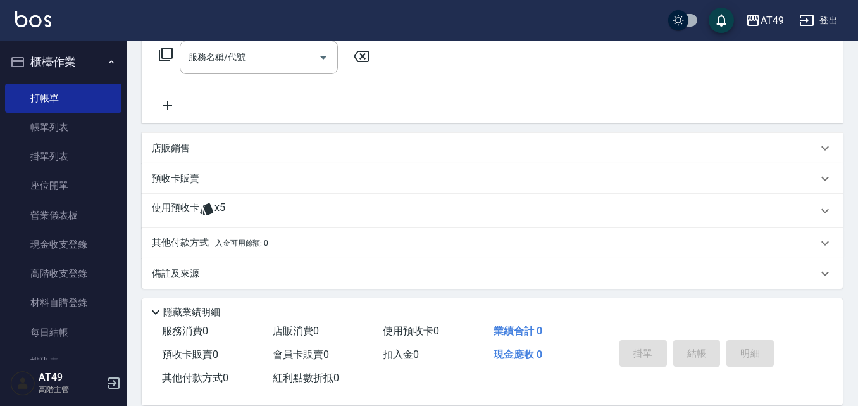
scroll to position [217, 0]
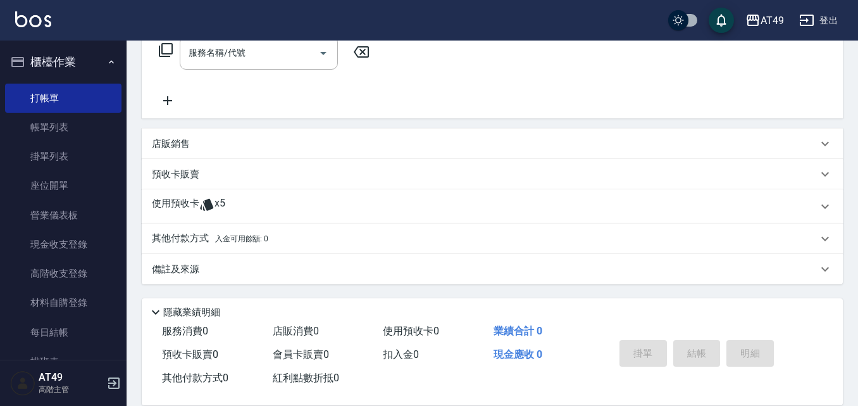
click at [215, 209] on span "x5" at bounding box center [220, 206] width 11 height 19
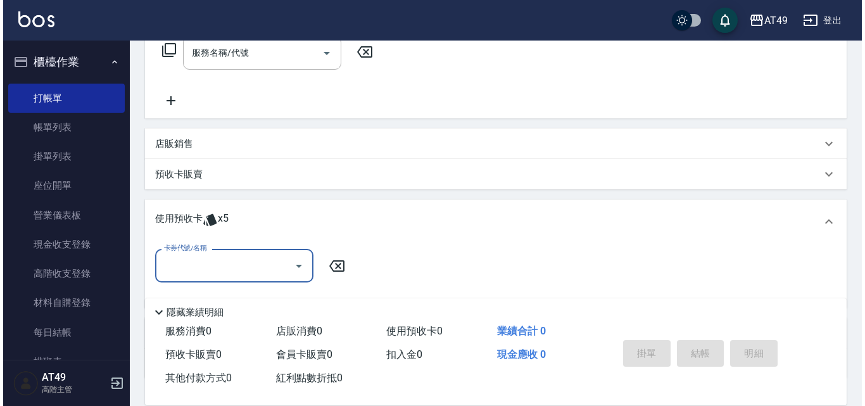
scroll to position [0, 0]
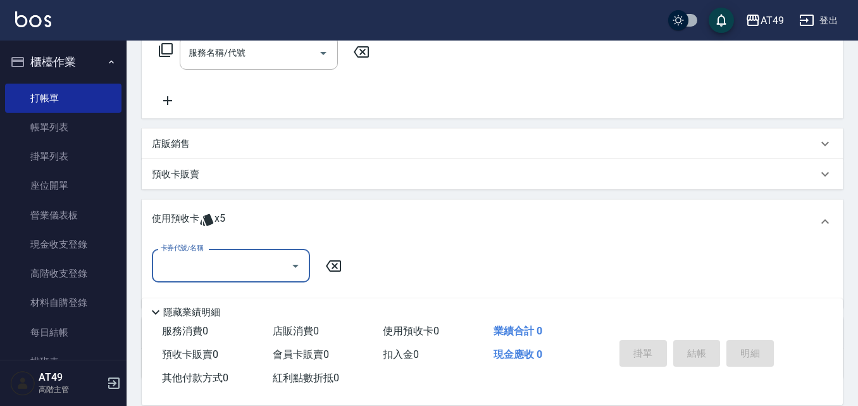
click at [288, 267] on icon "Open" at bounding box center [295, 265] width 15 height 15
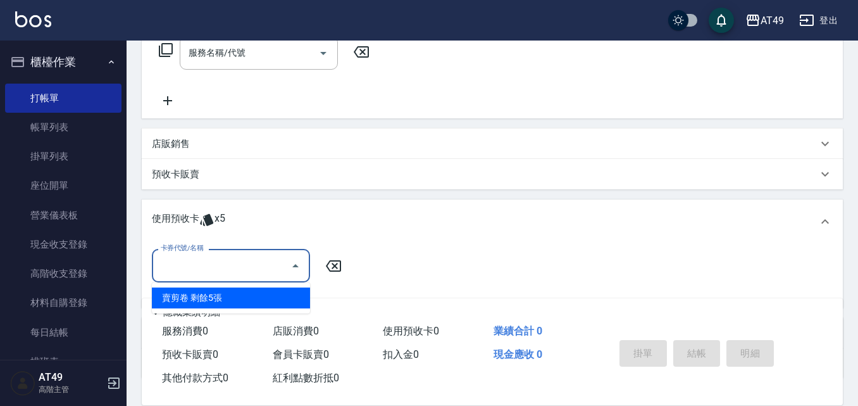
click at [280, 291] on div "賣剪卷 剩餘5張" at bounding box center [231, 297] width 158 height 21
type input "賣剪卷"
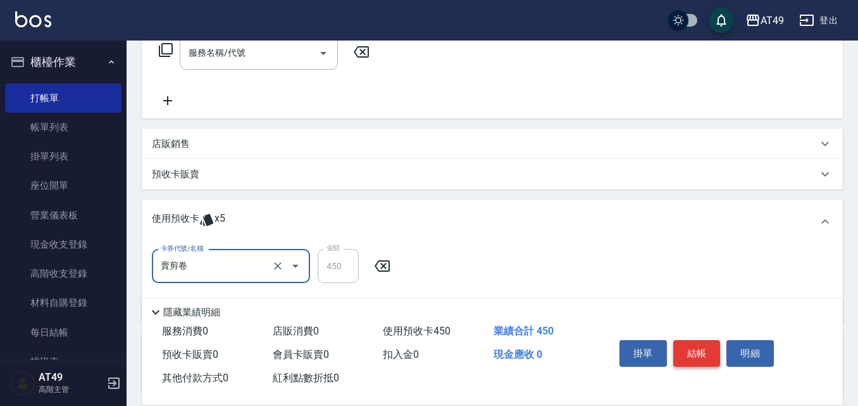
click at [685, 349] on button "結帳" at bounding box center [696, 353] width 47 height 27
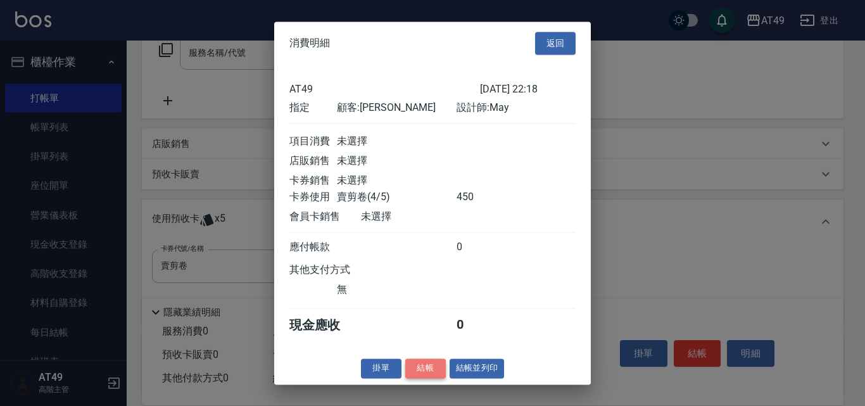
click at [415, 375] on button "結帳" at bounding box center [425, 368] width 41 height 20
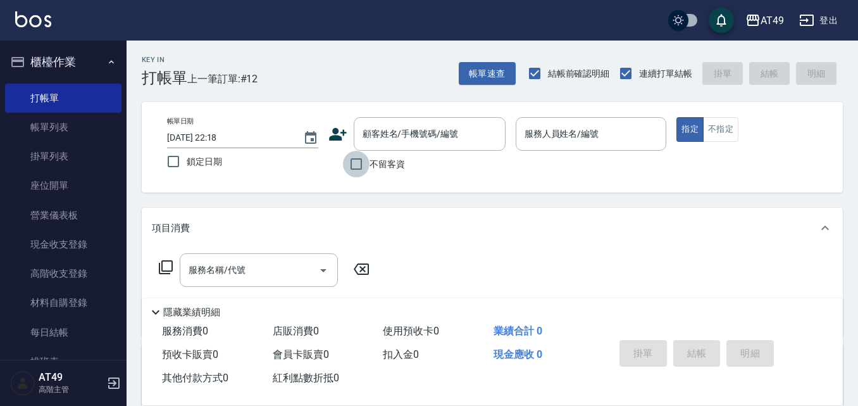
click at [365, 163] on input "不留客資" at bounding box center [356, 164] width 27 height 27
checkbox input "true"
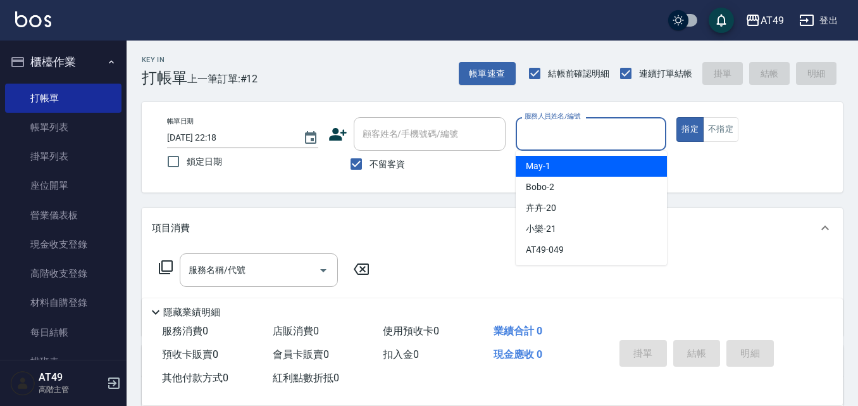
click at [560, 139] on input "服務人員姓名/編號" at bounding box center [592, 134] width 140 height 22
click at [578, 167] on div "May -1" at bounding box center [591, 166] width 151 height 21
type input "May-1"
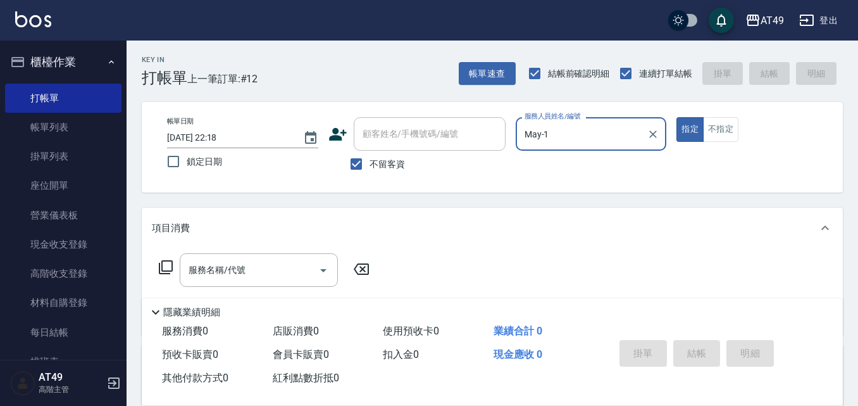
click at [161, 267] on icon at bounding box center [165, 267] width 15 height 15
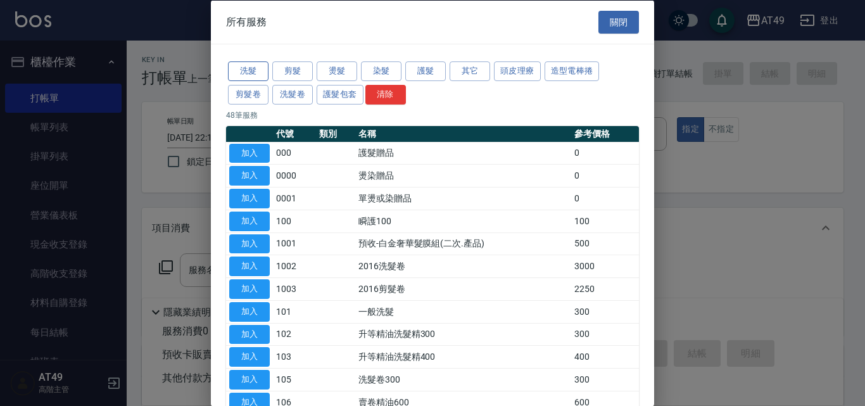
click at [253, 70] on button "洗髮" at bounding box center [248, 71] width 41 height 20
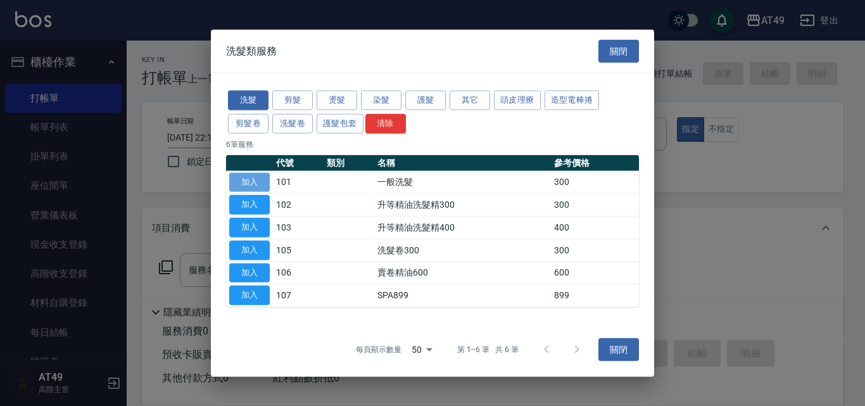
click at [263, 178] on button "加入" at bounding box center [249, 182] width 41 height 20
type input "一般洗髮(101)"
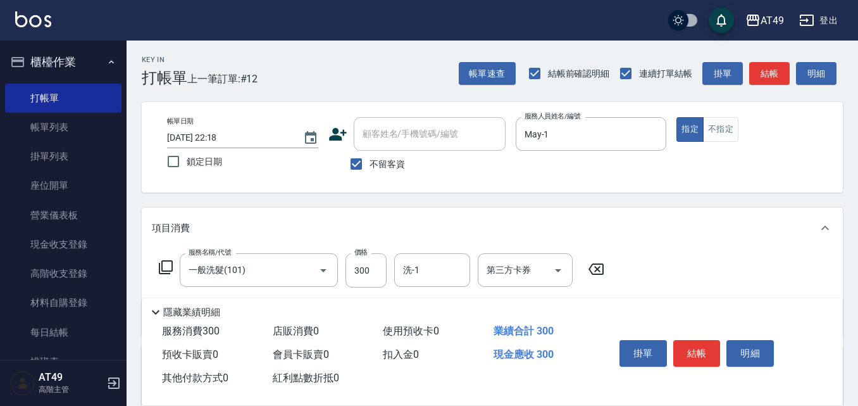
click at [162, 264] on icon at bounding box center [166, 267] width 14 height 14
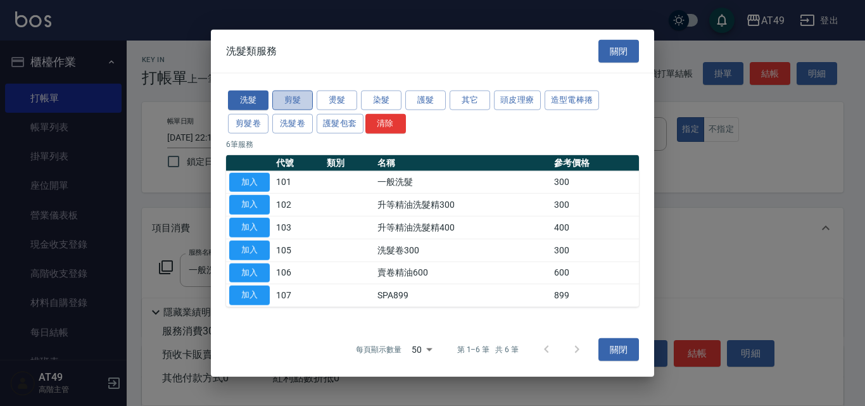
click at [299, 97] on button "剪髮" at bounding box center [292, 101] width 41 height 20
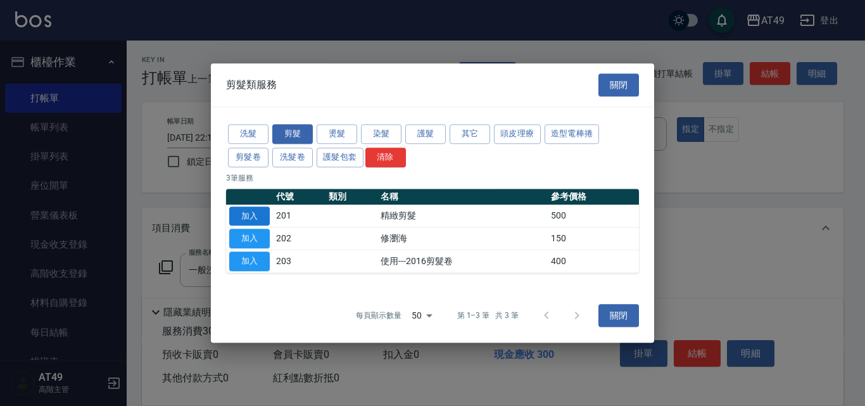
click at [261, 213] on button "加入" at bounding box center [249, 216] width 41 height 20
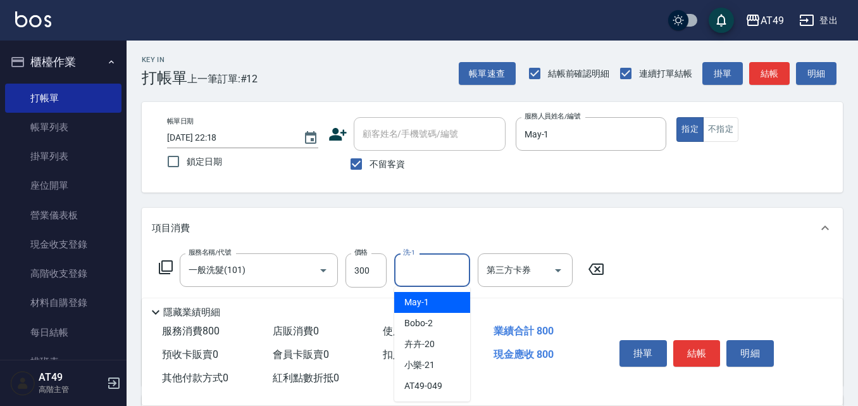
click at [449, 275] on input "洗-1" at bounding box center [432, 270] width 65 height 22
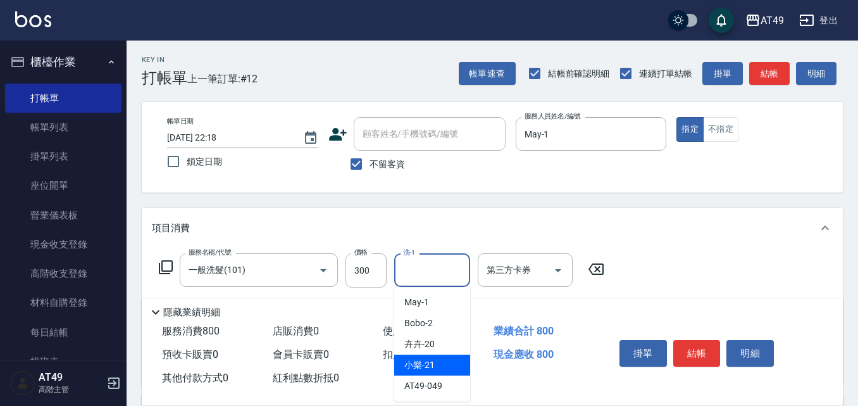
click at [444, 362] on div "小樂 -21" at bounding box center [432, 364] width 76 height 21
type input "小樂-21"
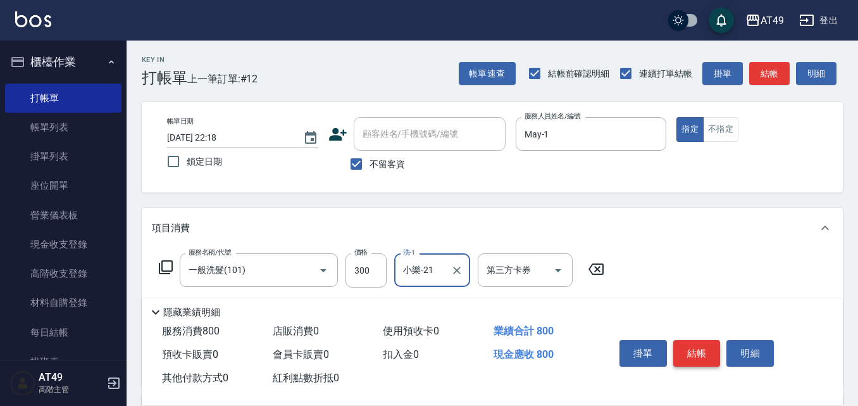
click at [705, 346] on button "結帳" at bounding box center [696, 353] width 47 height 27
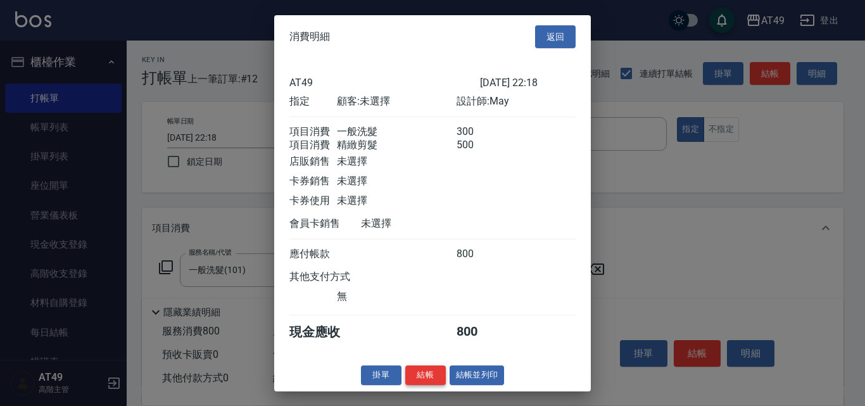
click at [429, 385] on button "結帳" at bounding box center [425, 375] width 41 height 20
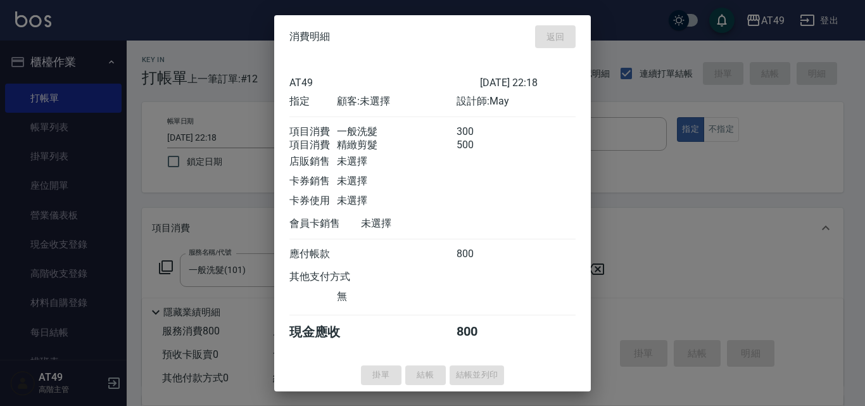
type input "[DATE] 22:19"
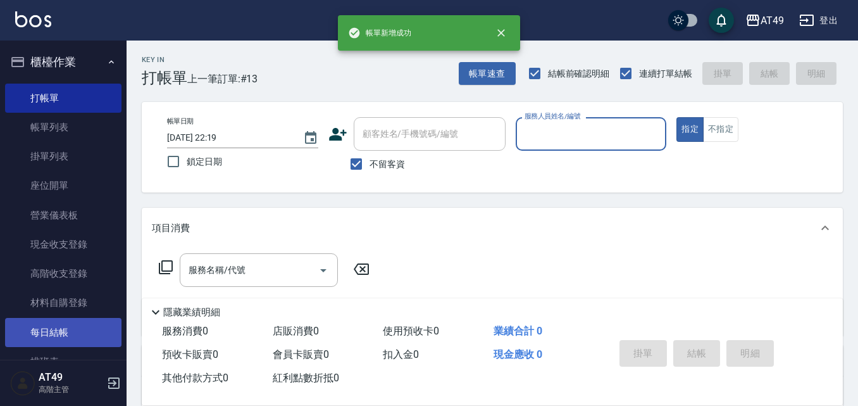
click at [58, 335] on link "每日結帳" at bounding box center [63, 332] width 116 height 29
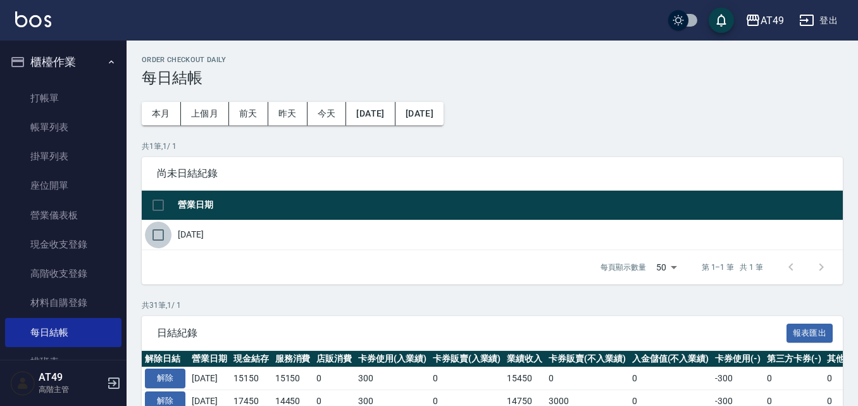
click at [163, 237] on input "checkbox" at bounding box center [158, 235] width 27 height 27
checkbox input "true"
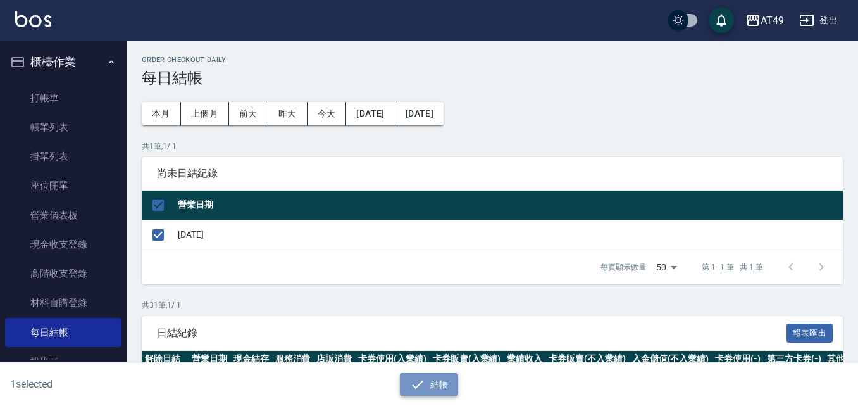
click at [413, 385] on icon "button" at bounding box center [417, 384] width 11 height 8
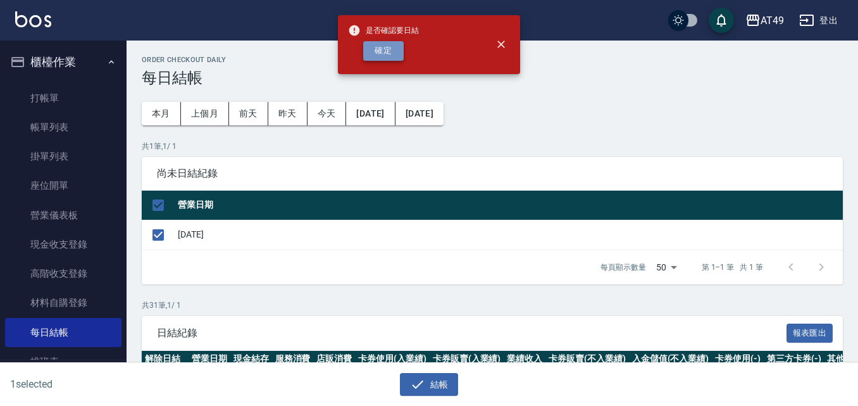
click at [397, 47] on button "確定" at bounding box center [383, 51] width 41 height 20
checkbox input "false"
